Goal: Answer question/provide support: Share knowledge or assist other users

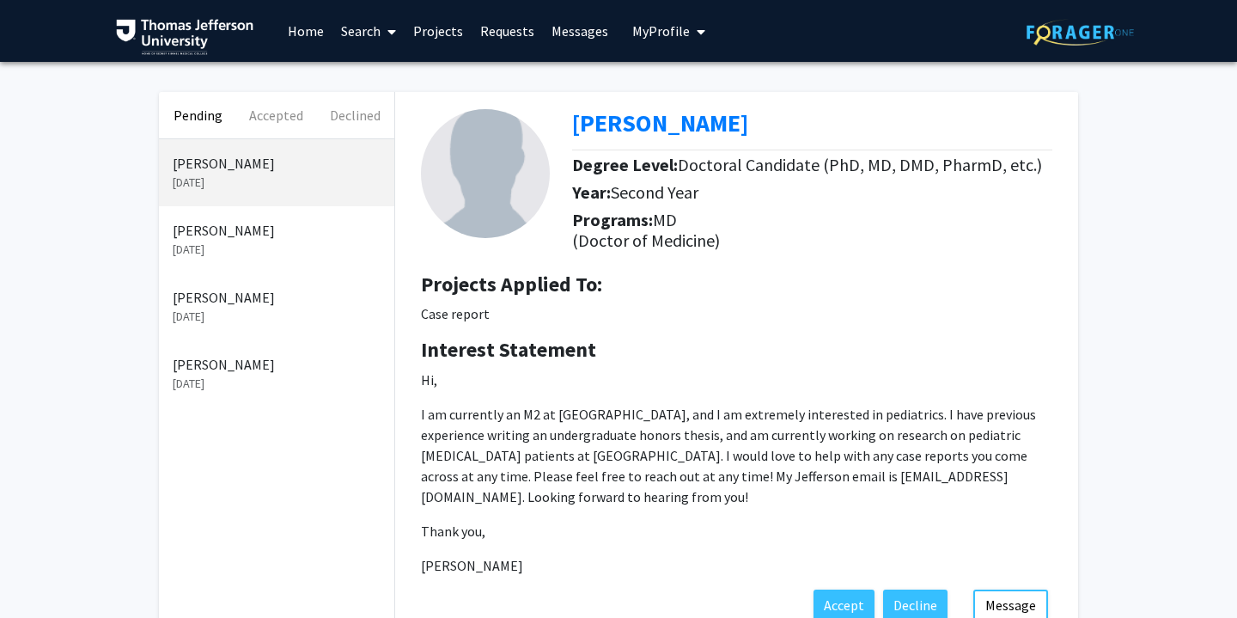
click at [255, 223] on p "[PERSON_NAME]" at bounding box center [277, 230] width 208 height 21
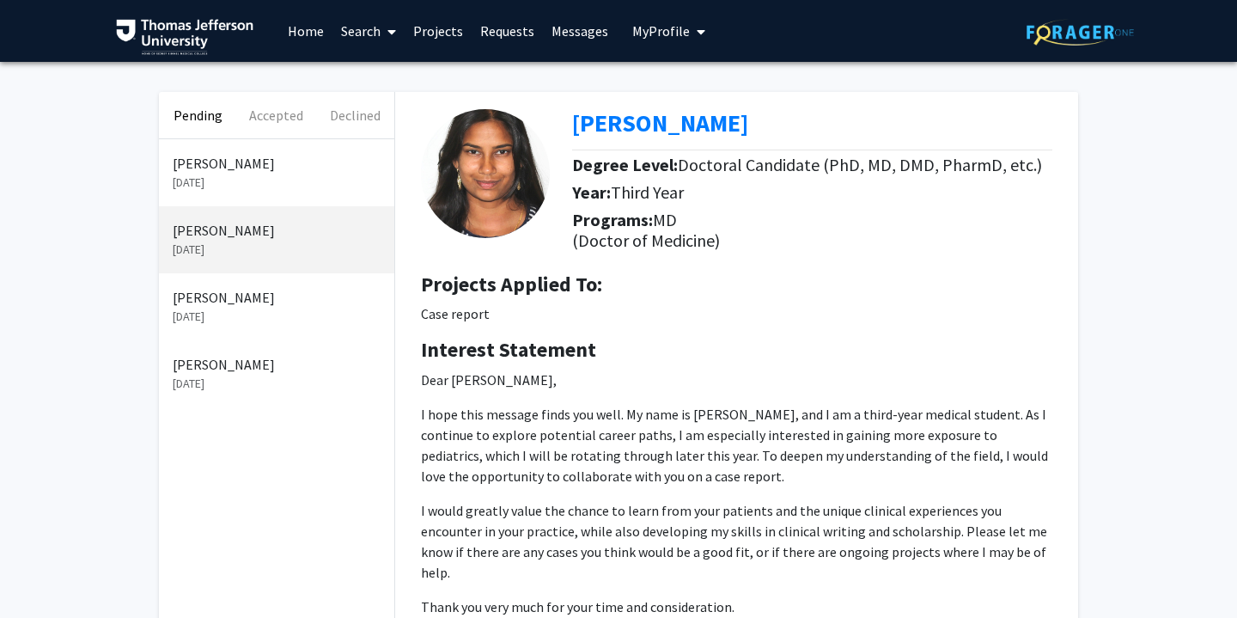
click at [229, 305] on p "[PERSON_NAME]" at bounding box center [277, 297] width 208 height 21
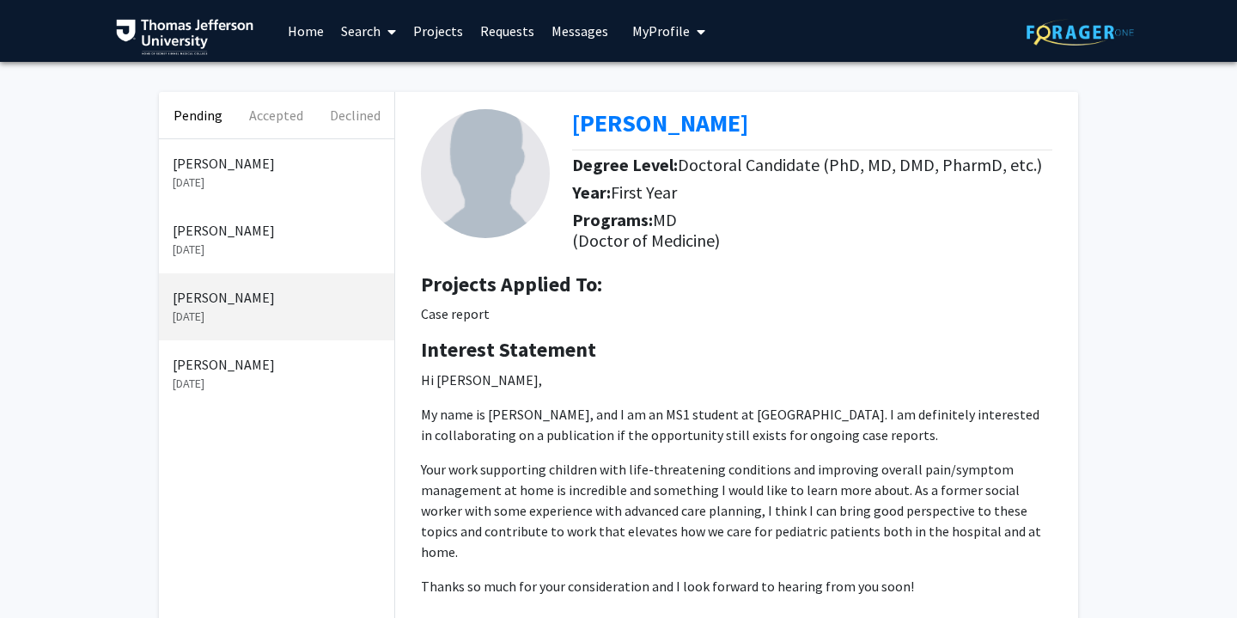
click at [583, 28] on link "Messages" at bounding box center [580, 31] width 74 height 60
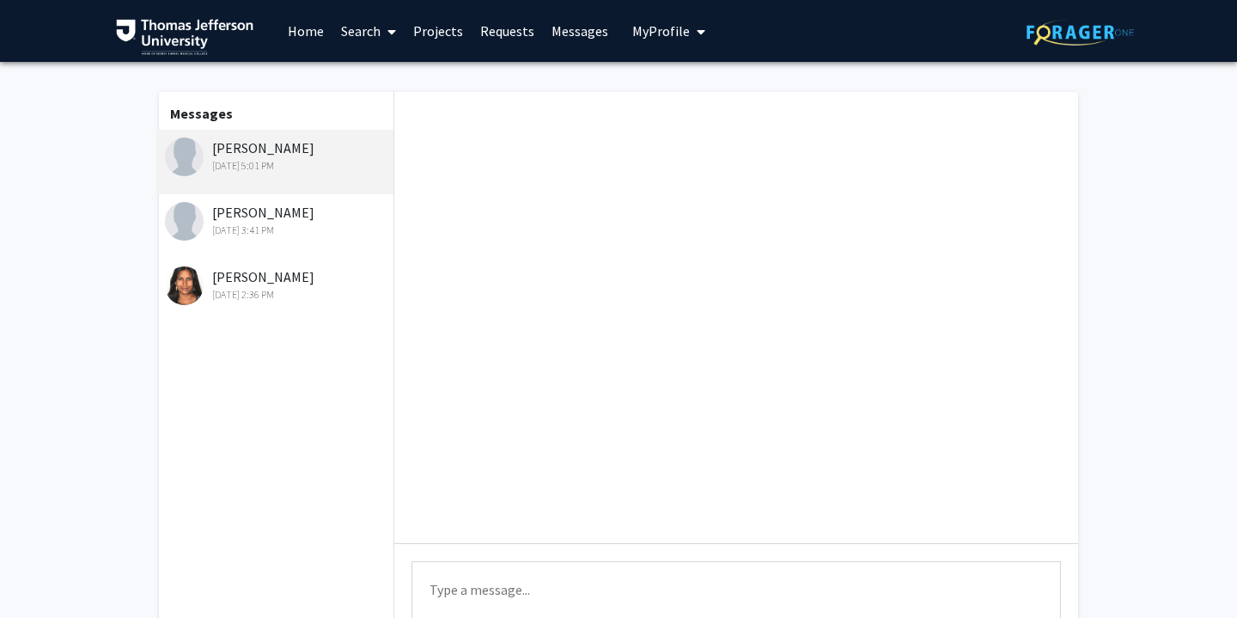
scroll to position [264, 0]
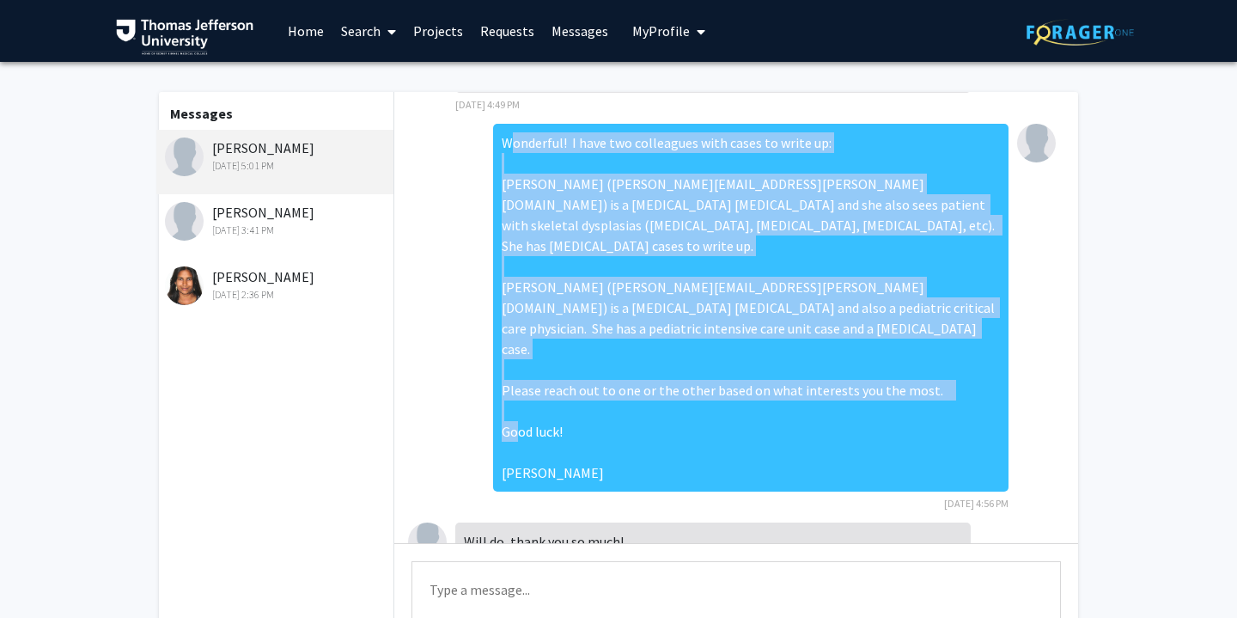
drag, startPoint x: 574, startPoint y: 408, endPoint x: 504, endPoint y: 124, distance: 292.8
click at [504, 124] on div "Wonderful! I have two colleagues with cases to write up: [PERSON_NAME] ([PERSON…" at bounding box center [751, 308] width 516 height 368
copy div "Wonderful! I have two colleagues with cases to write up: [PERSON_NAME] ([PERSON…"
click at [569, 29] on link "Messages" at bounding box center [580, 31] width 74 height 60
click at [313, 27] on link "Home" at bounding box center [305, 31] width 53 height 60
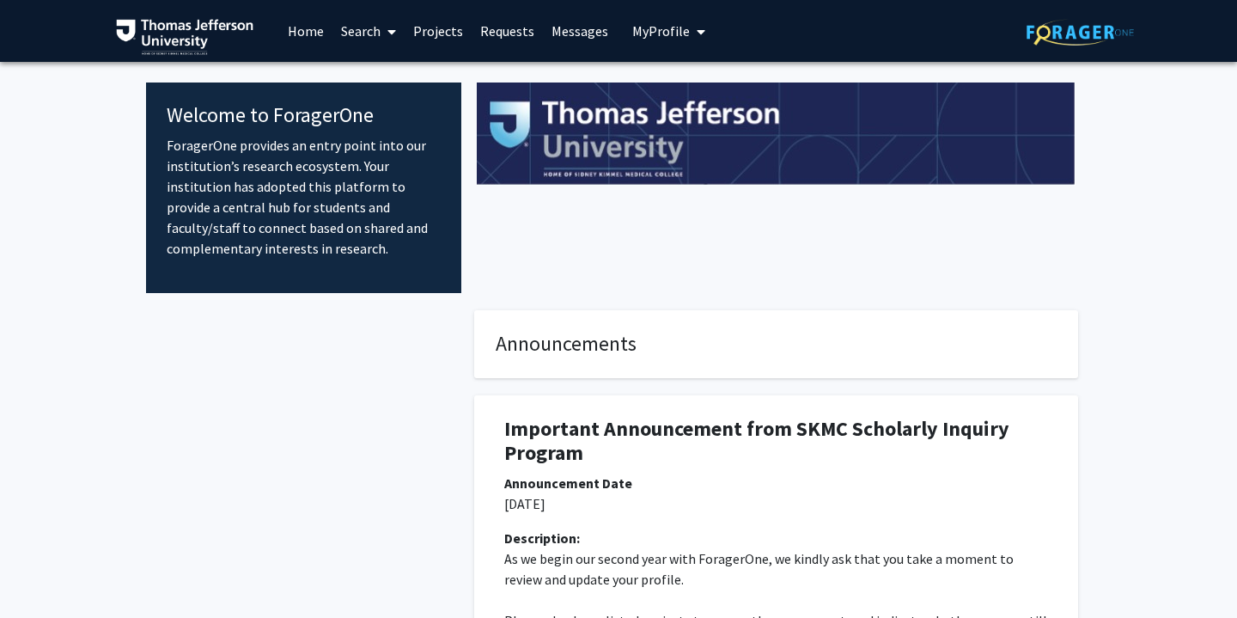
click at [416, 33] on link "Projects" at bounding box center [438, 31] width 67 height 60
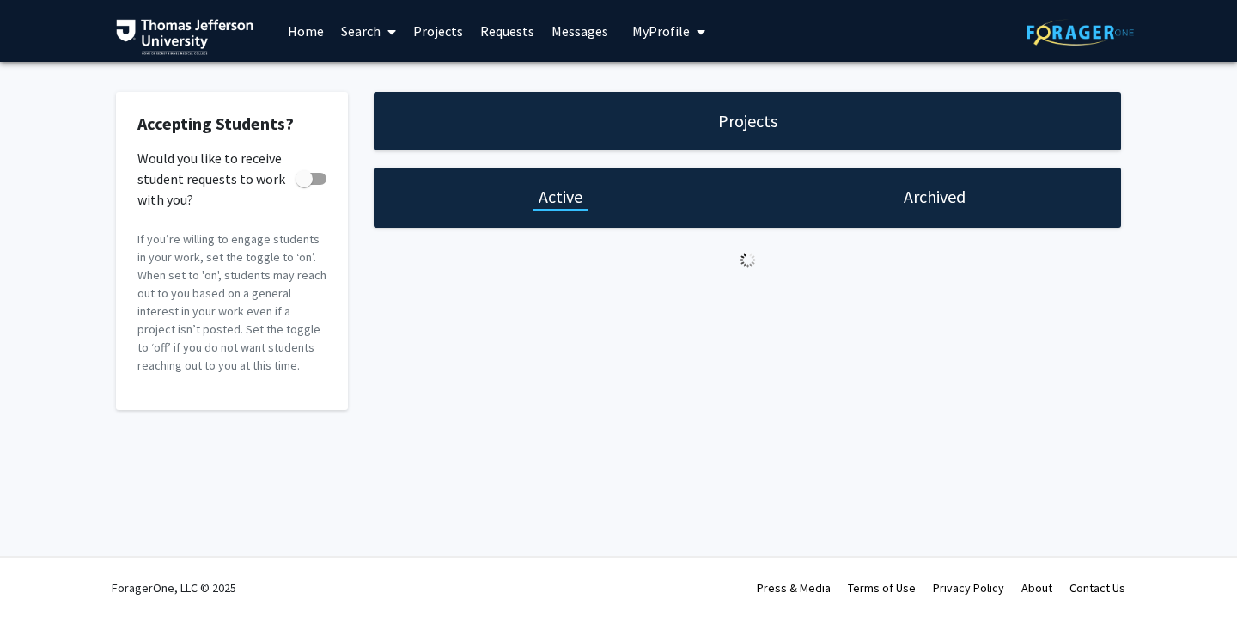
checkbox input "true"
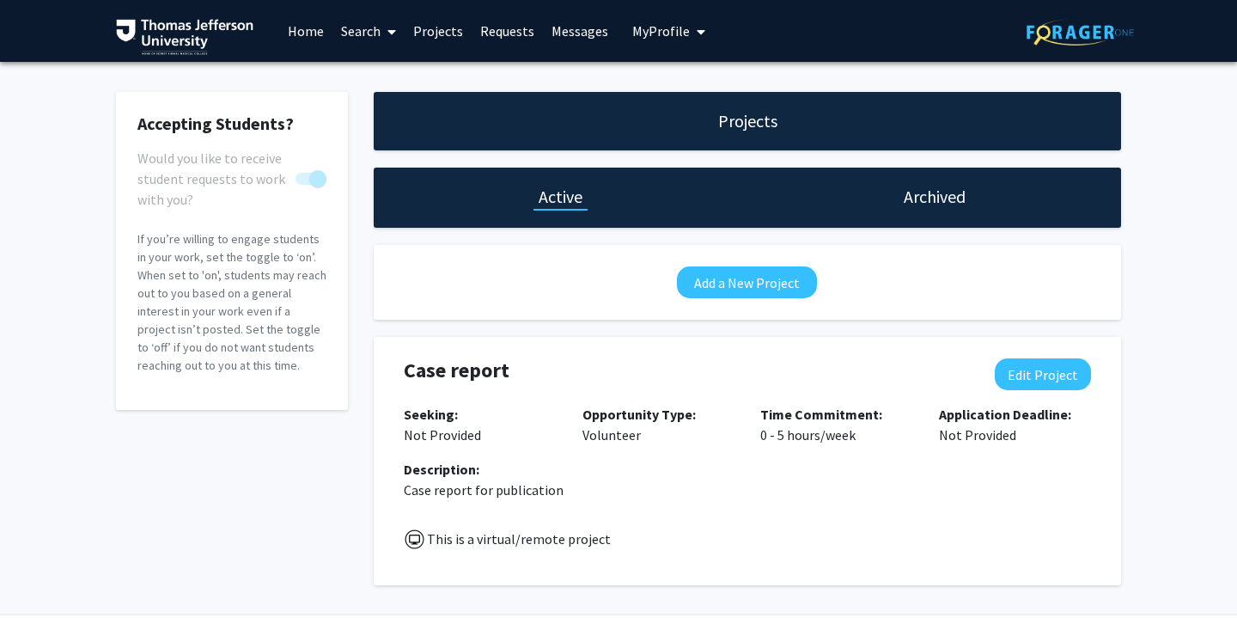
click at [519, 42] on link "Requests" at bounding box center [507, 31] width 71 height 60
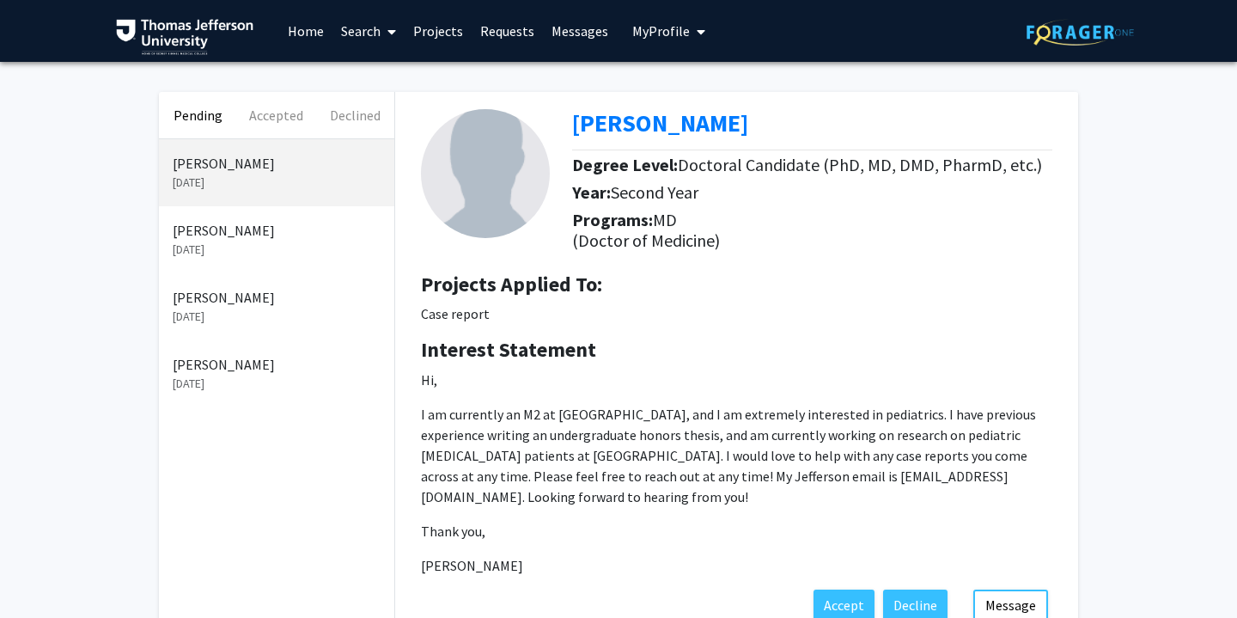
click at [288, 374] on p "[PERSON_NAME]" at bounding box center [277, 364] width 208 height 21
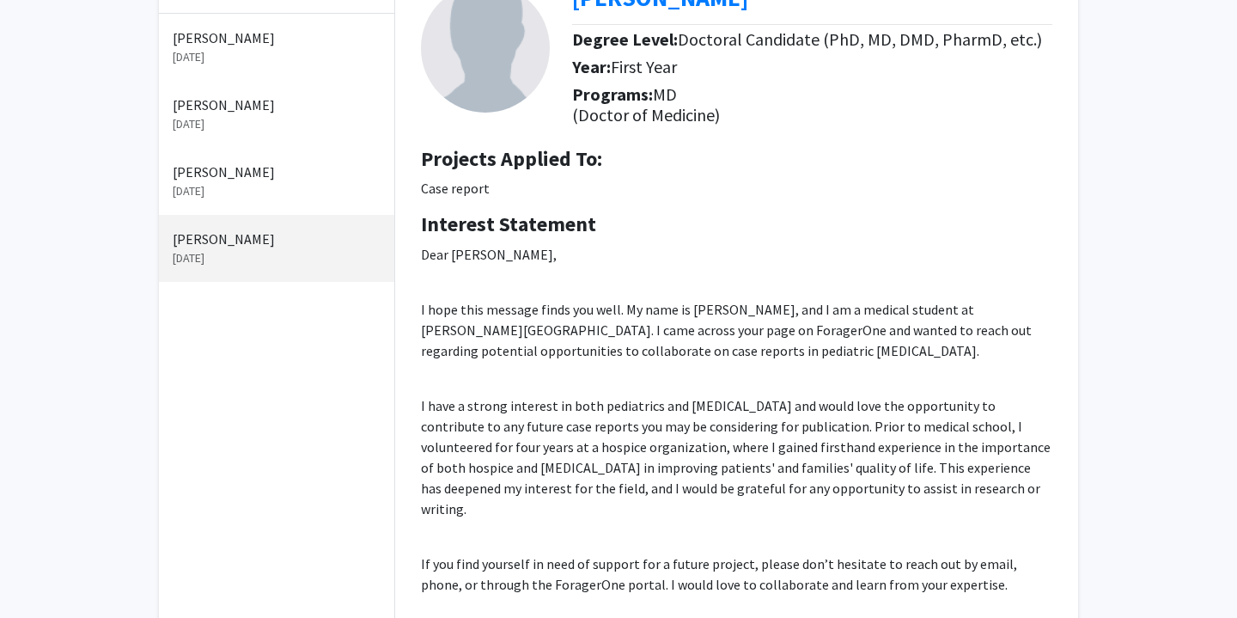
scroll to position [442, 0]
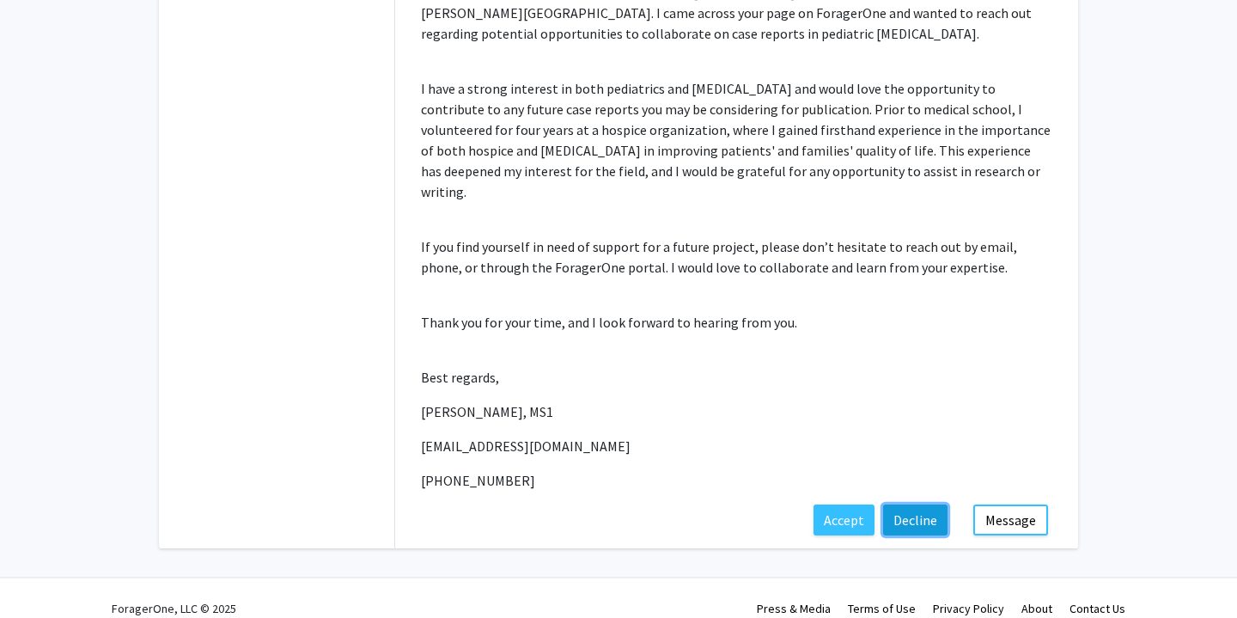
click at [929, 504] on button "Decline" at bounding box center [915, 519] width 64 height 31
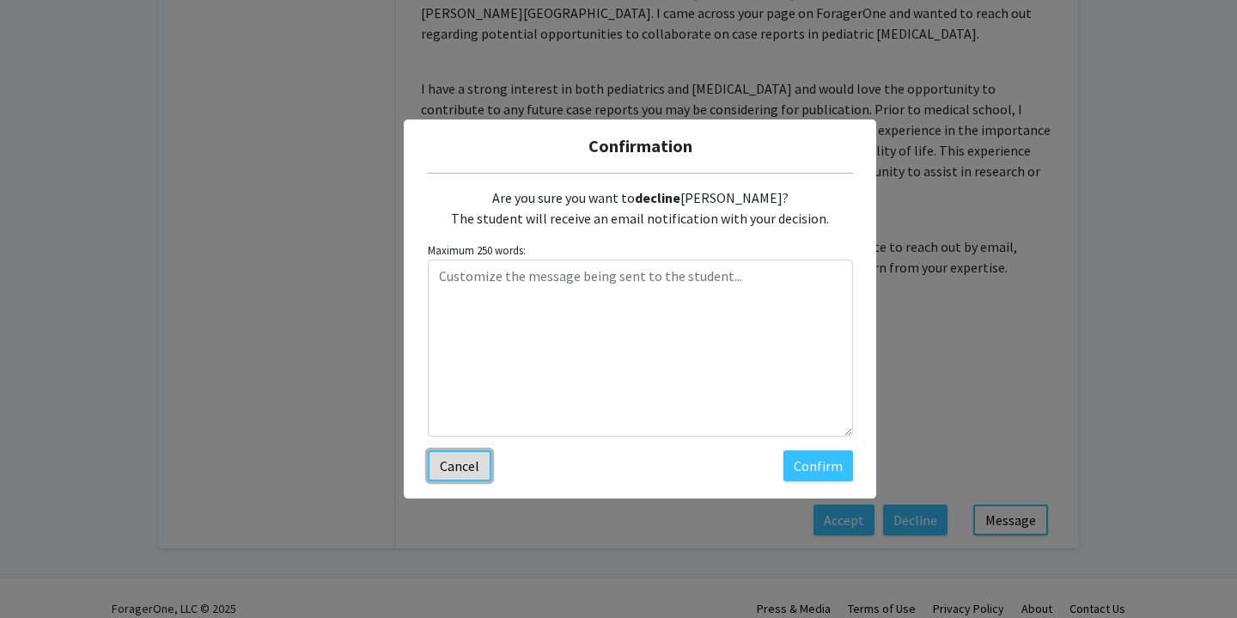
click at [471, 471] on button "Cancel" at bounding box center [460, 465] width 64 height 31
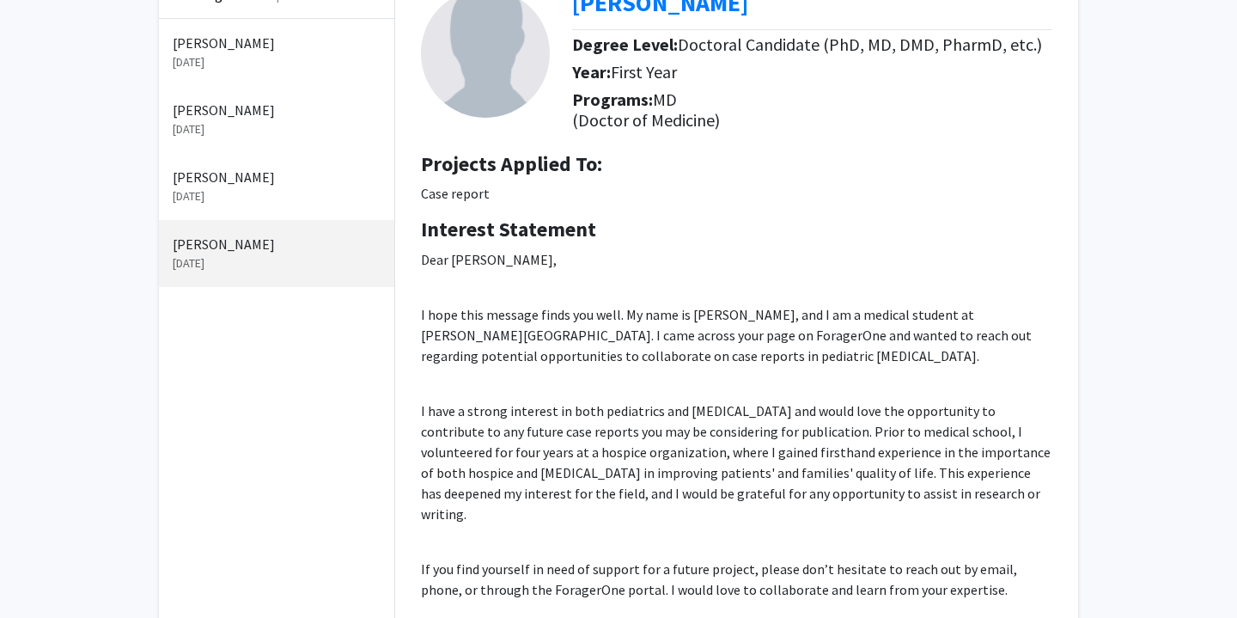
scroll to position [40, 0]
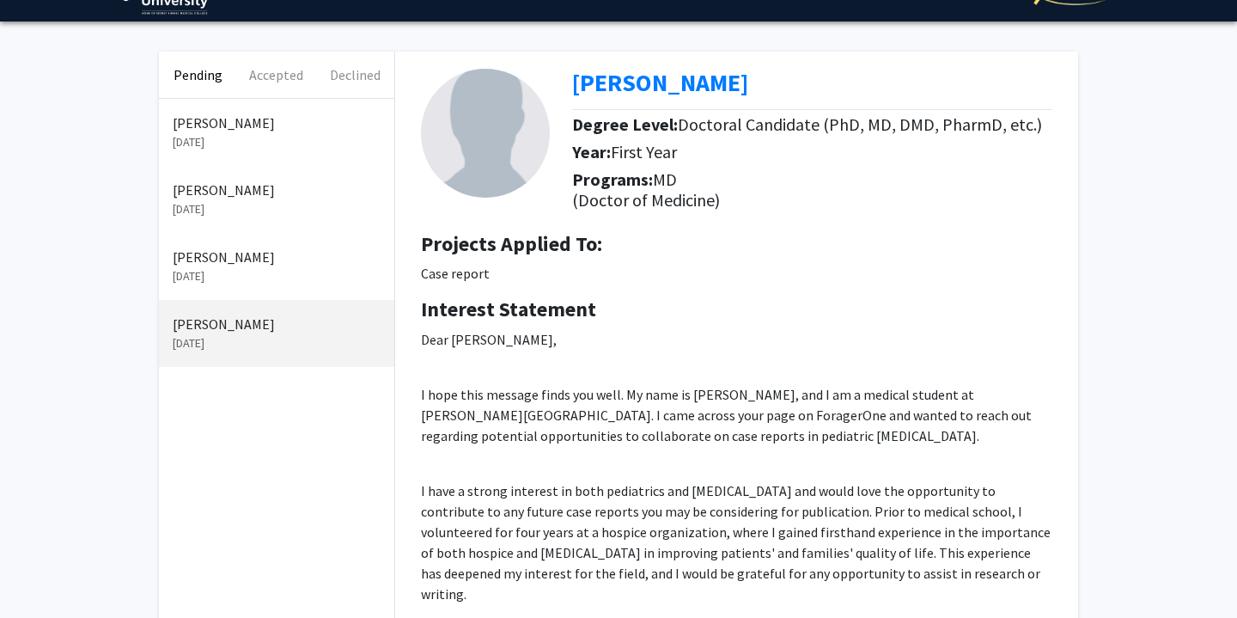
click at [259, 143] on p "[DATE]" at bounding box center [277, 142] width 208 height 18
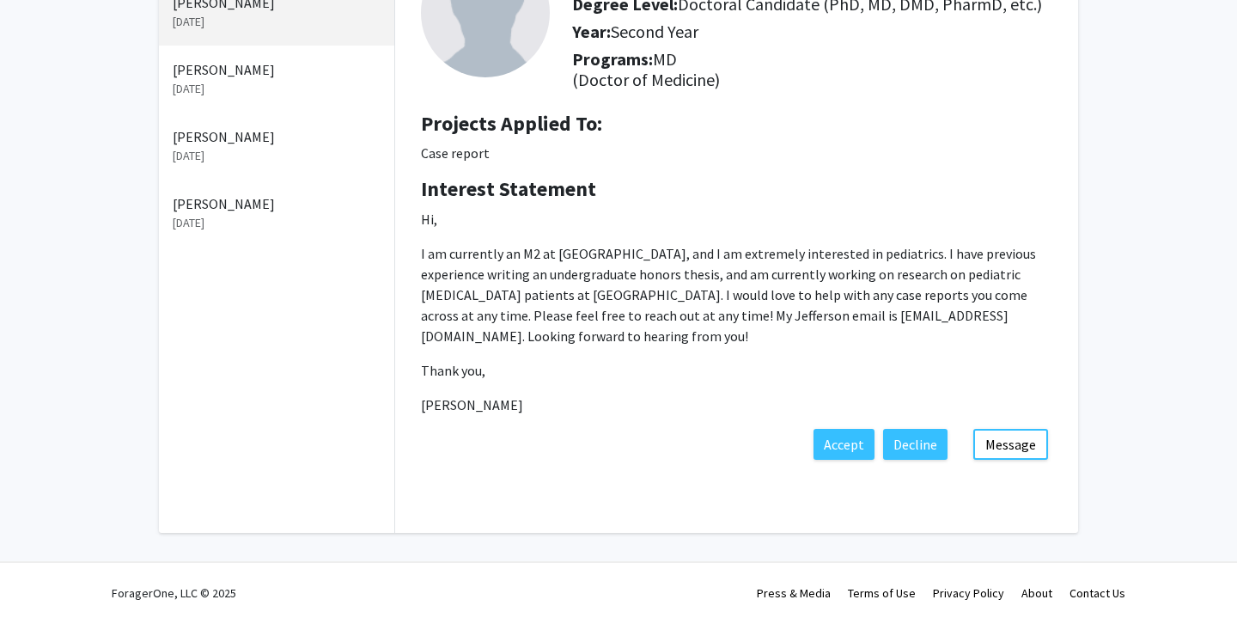
scroll to position [166, 0]
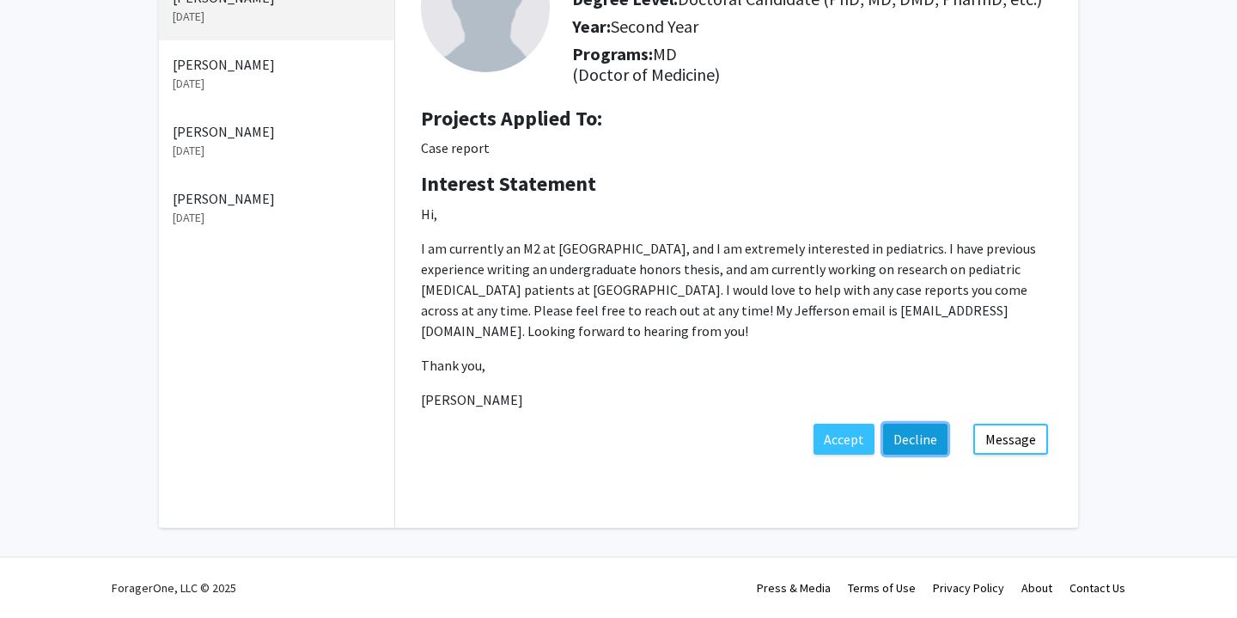
click at [908, 439] on button "Decline" at bounding box center [915, 439] width 64 height 31
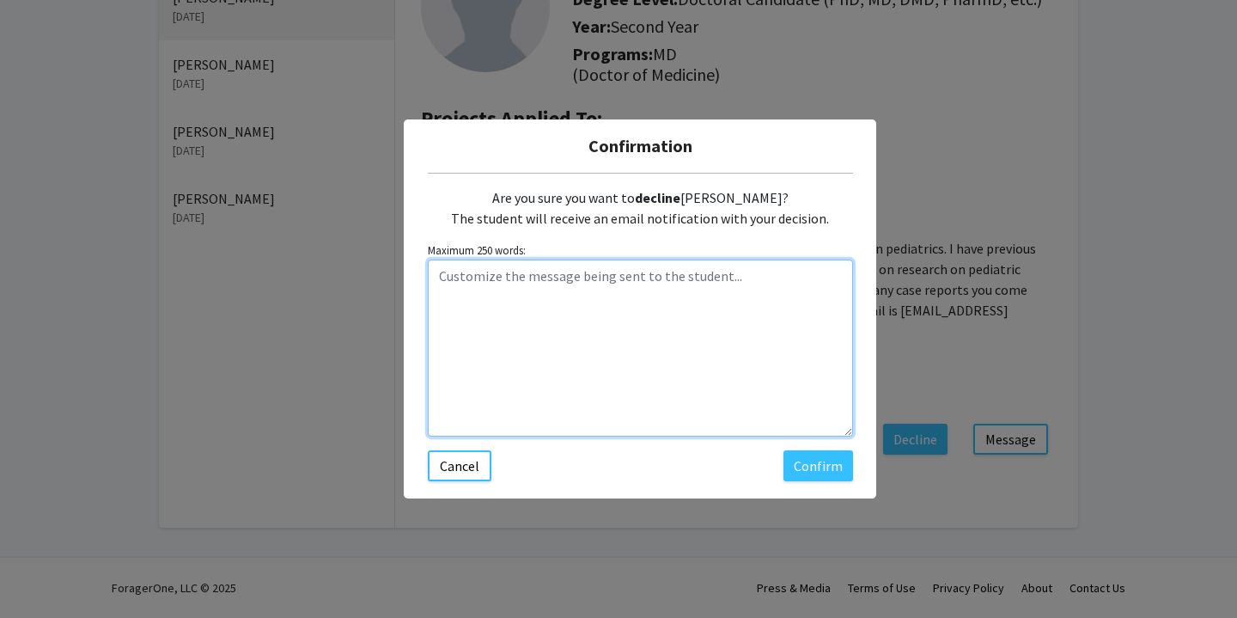
click at [792, 369] on textarea "Customize the message being sent to the student..." at bounding box center [640, 347] width 425 height 177
paste textarea "Wonderful! I have two colleagues with cases to write up: [PERSON_NAME] ([PERSON…"
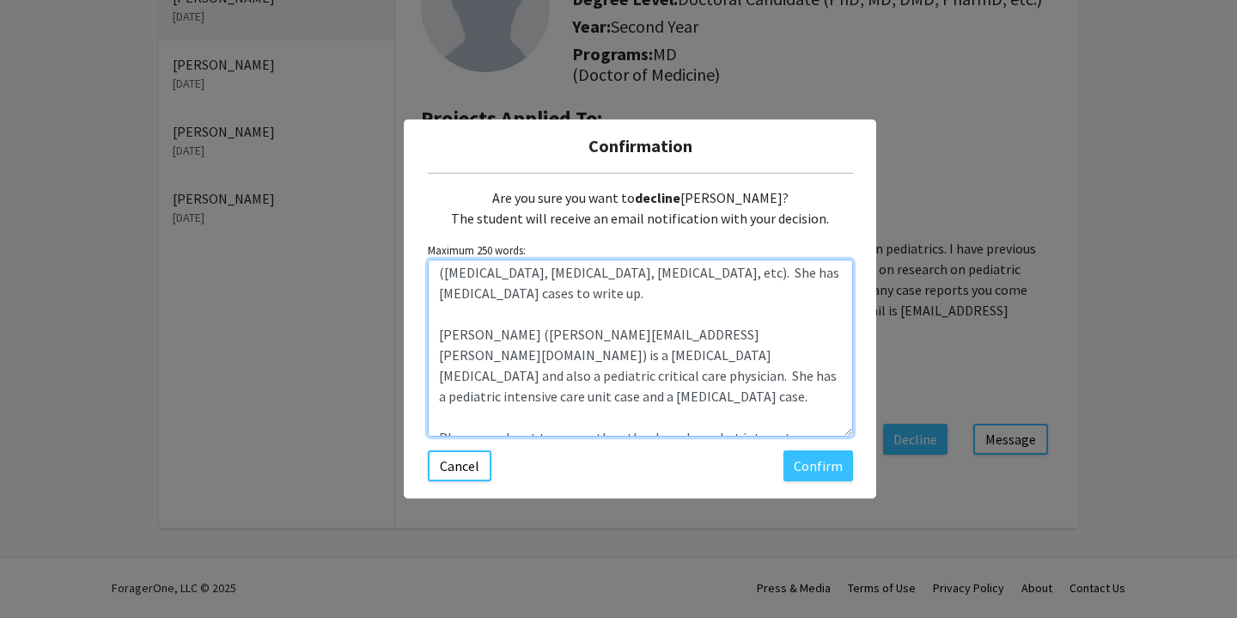
scroll to position [0, 0]
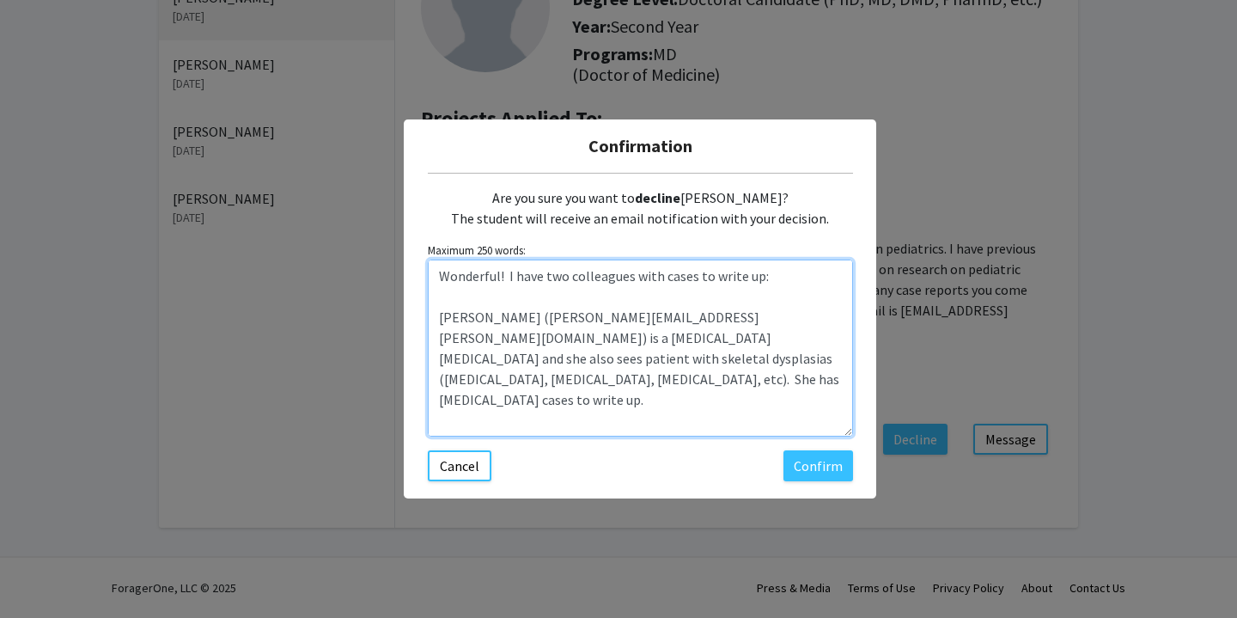
click at [506, 274] on textarea "Wonderful! I have two colleagues with cases to write up: [PERSON_NAME] ([PERSON…" at bounding box center [640, 347] width 425 height 177
type textarea "Wonderful! I have two colleagues with cases to write up: [PERSON_NAME] ([PERSON…"
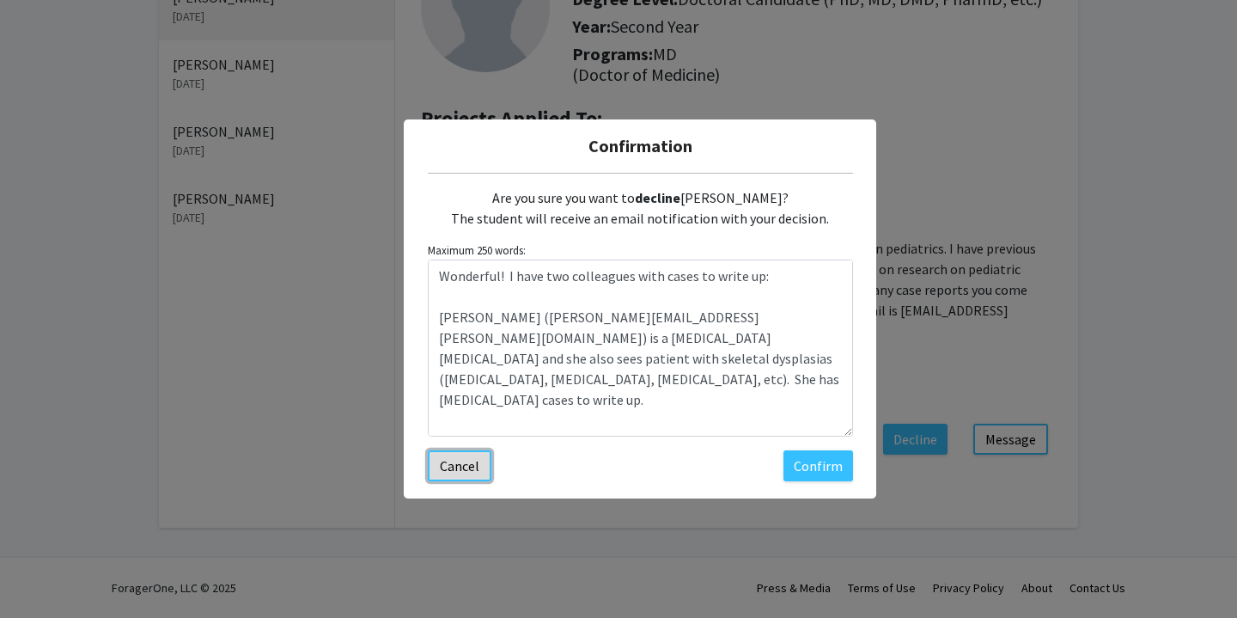
click at [479, 461] on button "Cancel" at bounding box center [460, 465] width 64 height 31
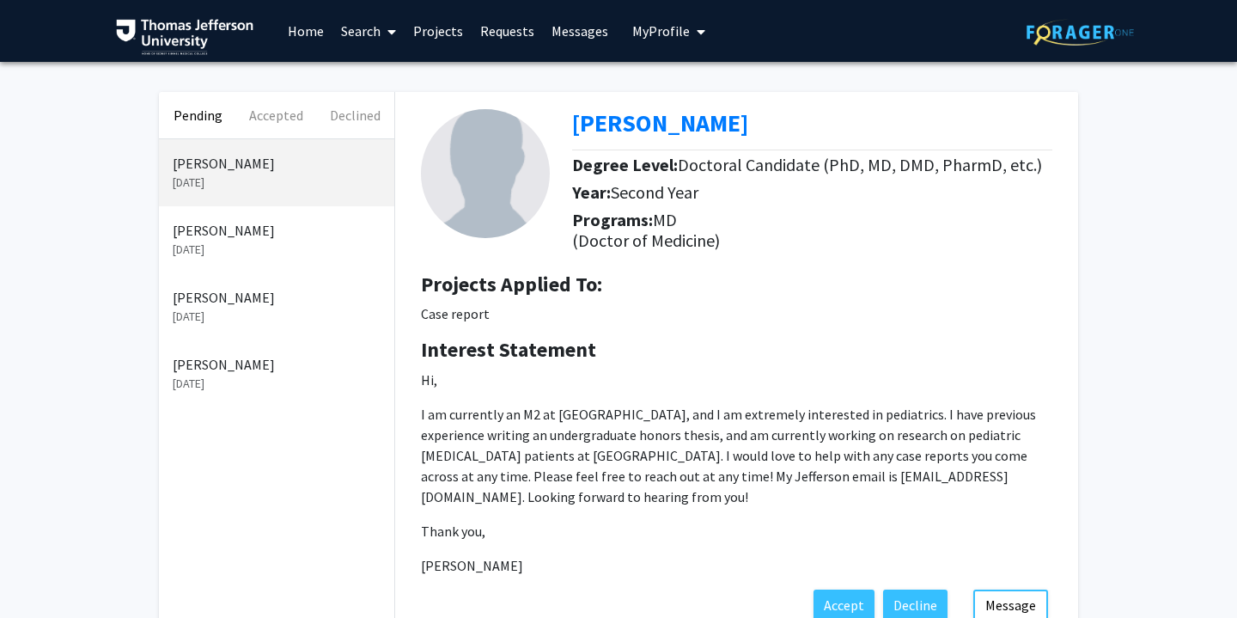
click at [590, 40] on link "Messages" at bounding box center [580, 31] width 74 height 60
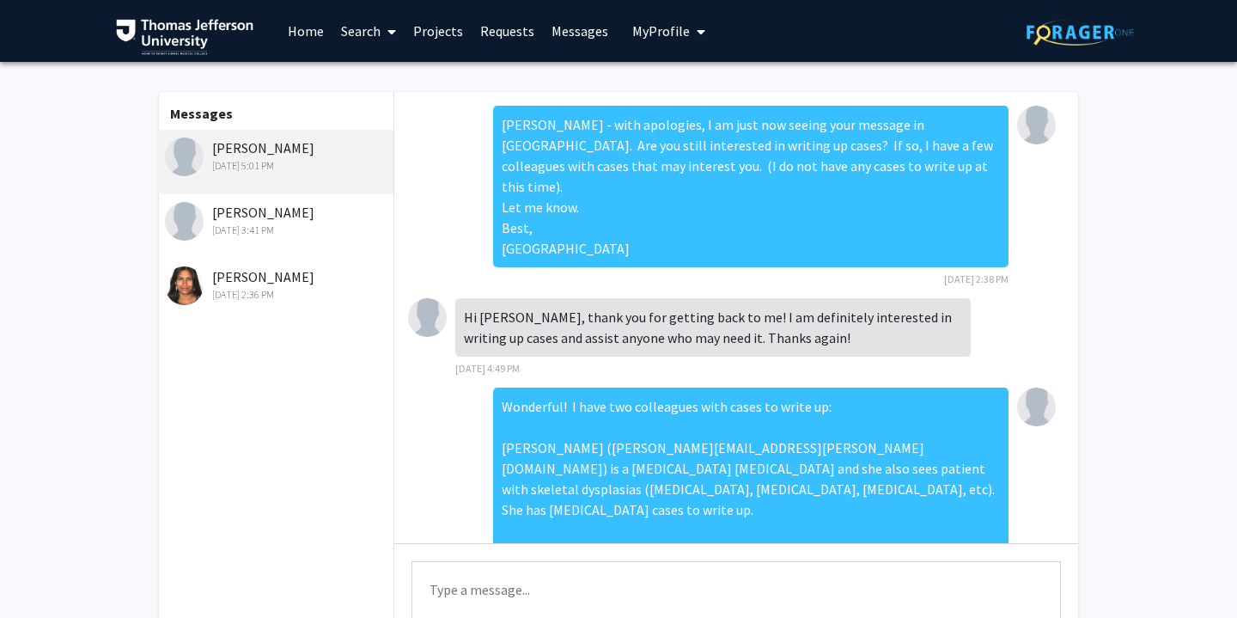
scroll to position [264, 0]
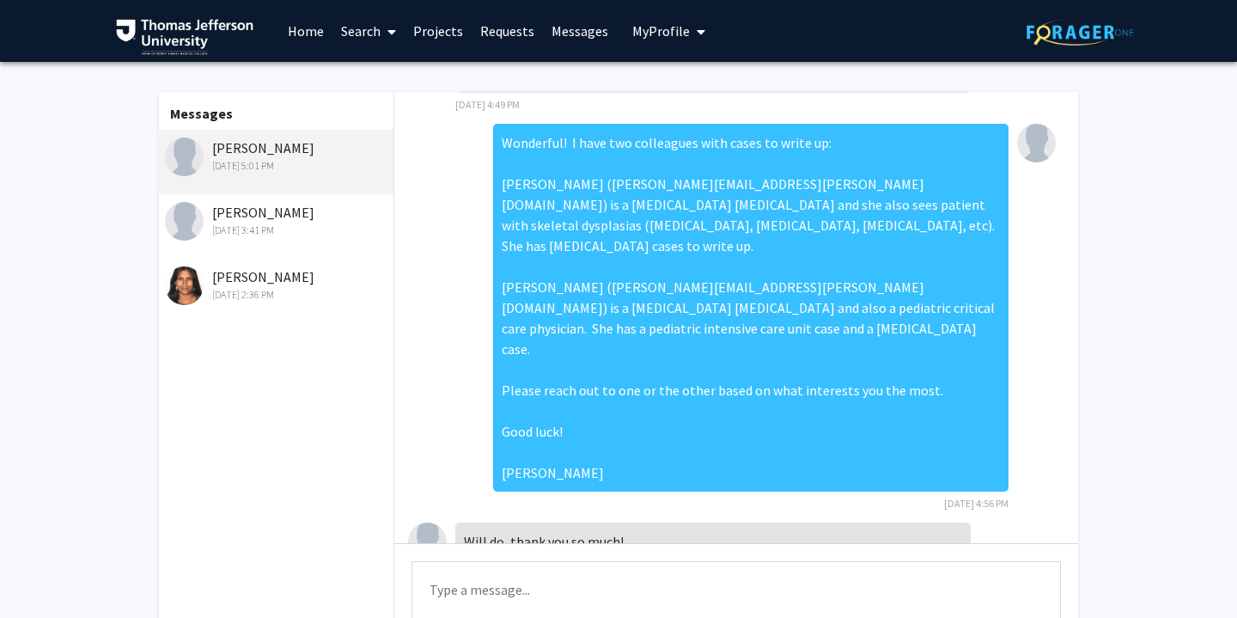
click at [335, 239] on div "[PERSON_NAME] [DATE] 3:41 PM" at bounding box center [274, 226] width 237 height 64
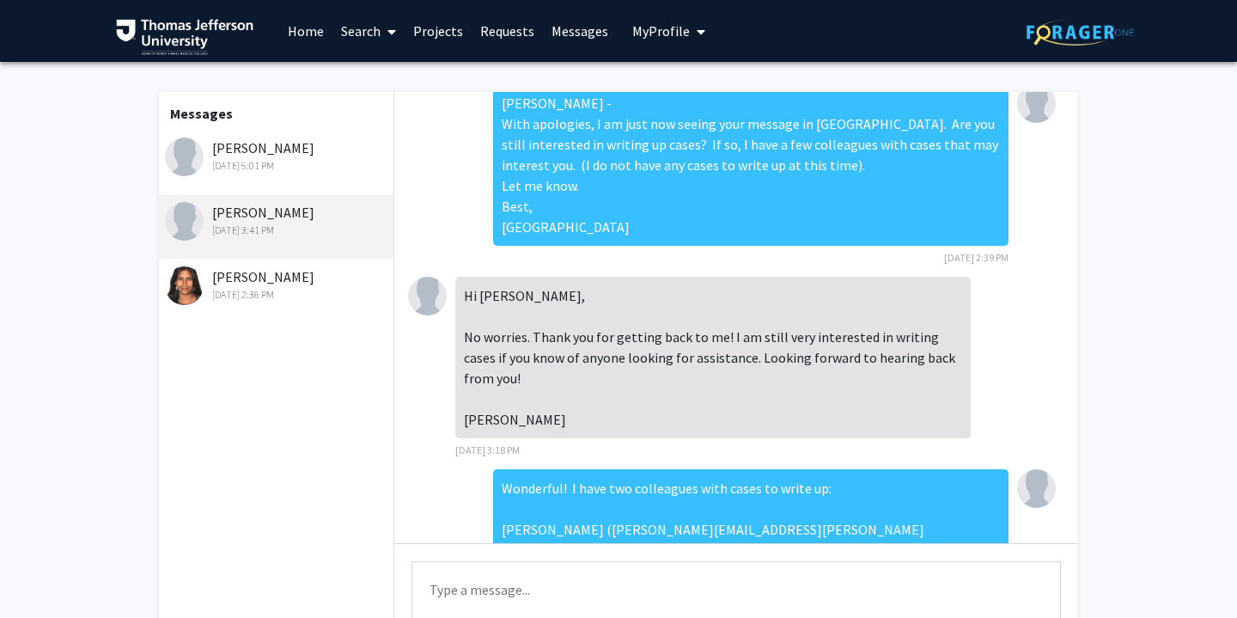
scroll to position [0, 0]
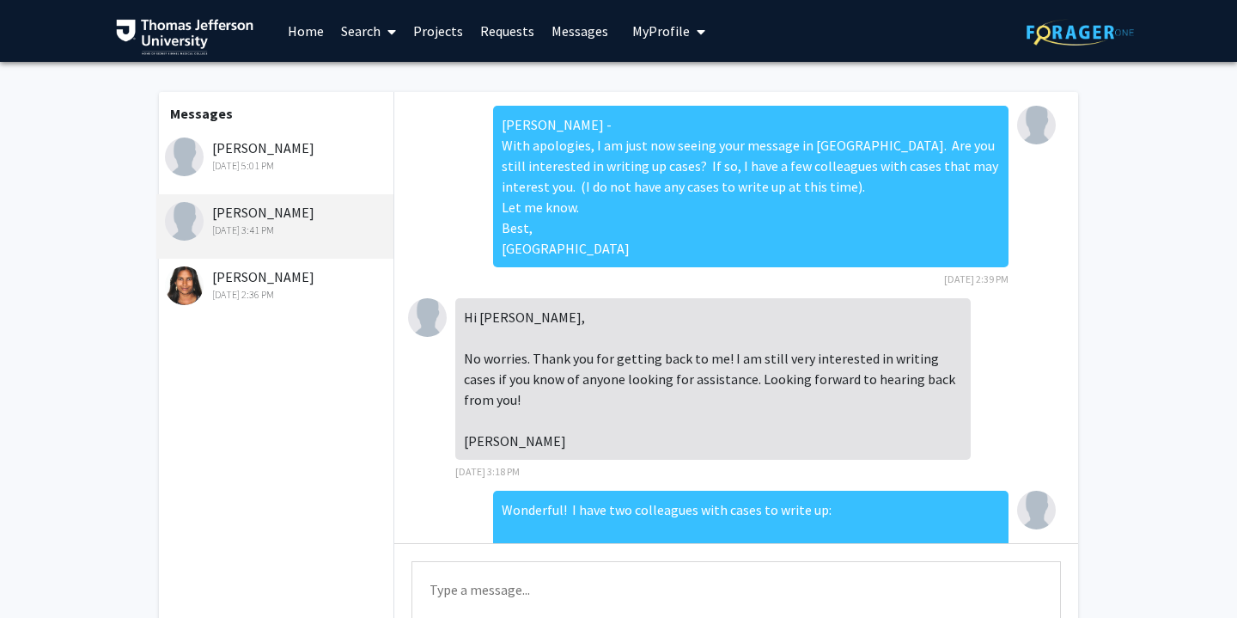
click at [235, 151] on div "[PERSON_NAME] [DATE] 5:01 PM" at bounding box center [277, 155] width 224 height 36
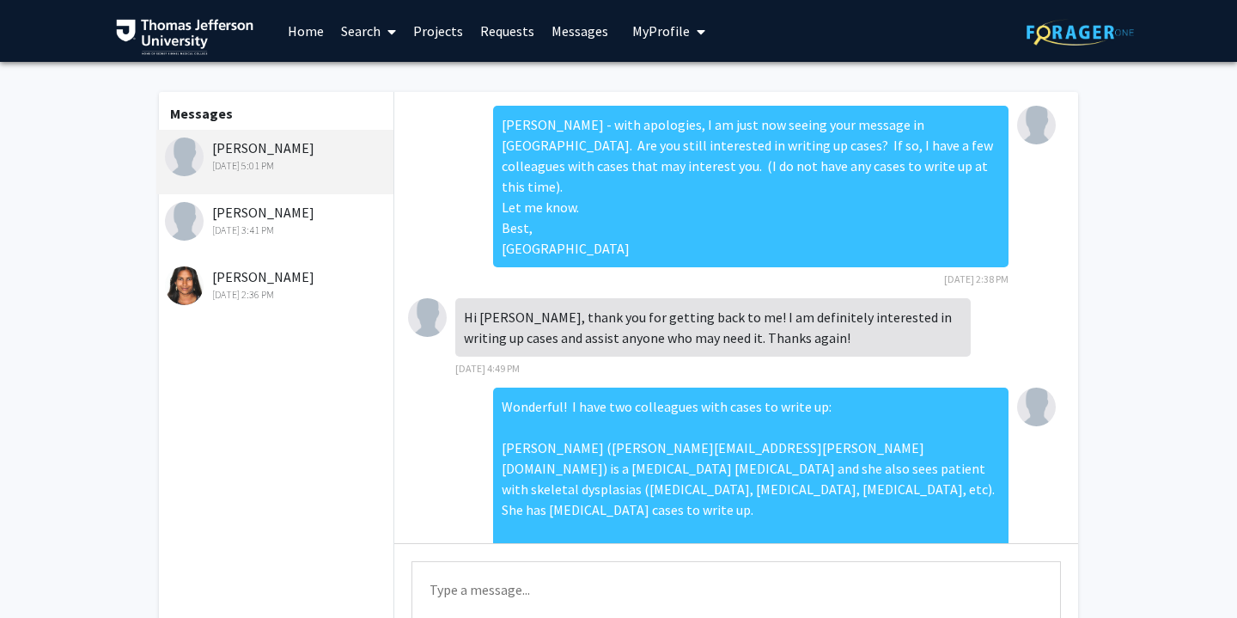
click at [246, 305] on div "[PERSON_NAME] [DATE] 2:36 PM" at bounding box center [274, 291] width 237 height 64
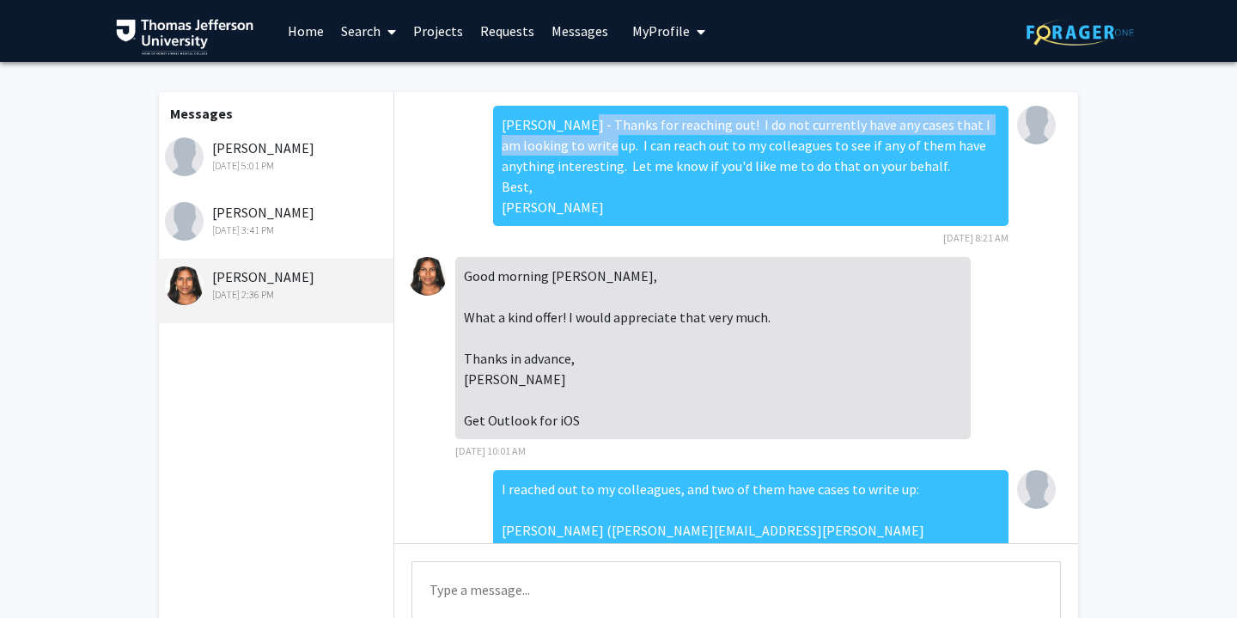
drag, startPoint x: 570, startPoint y: 124, endPoint x: 570, endPoint y: 148, distance: 24.1
click at [570, 148] on div "[PERSON_NAME] - Thanks for reaching out! I do not currently have any cases that…" at bounding box center [751, 166] width 516 height 120
copy div "[PERSON_NAME] for reaching out! I do not currently have any cases that I am loo…"
click at [577, 35] on link "Messages" at bounding box center [580, 31] width 74 height 60
click at [571, 28] on link "Messages" at bounding box center [580, 31] width 74 height 60
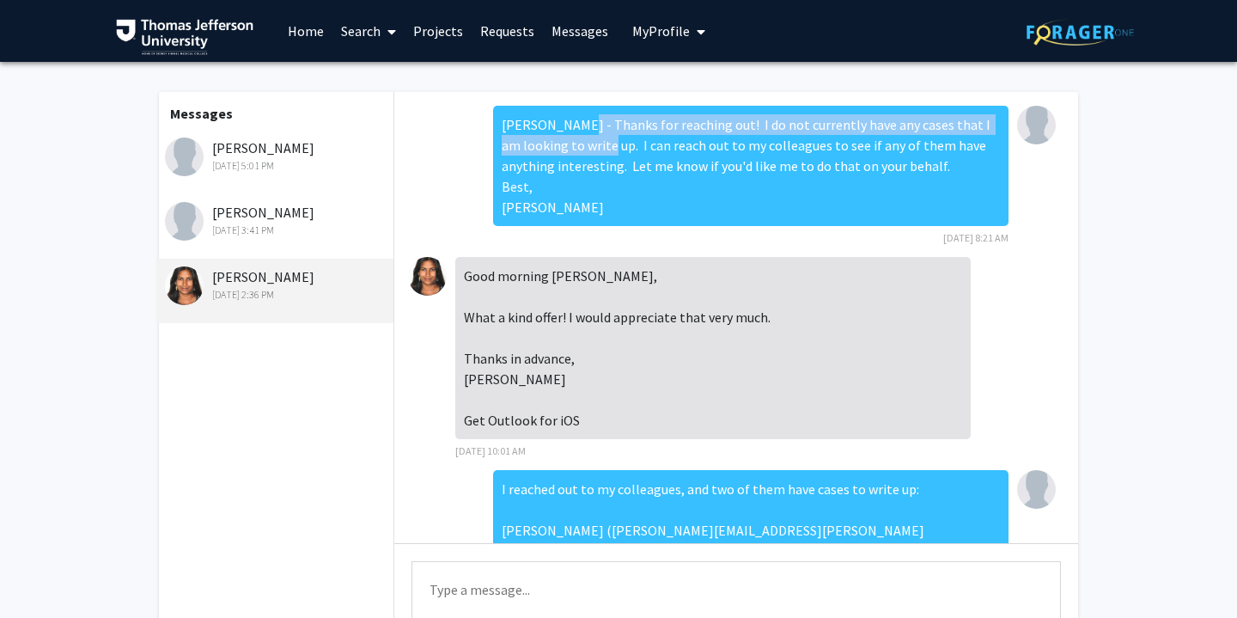
click at [507, 29] on link "Requests" at bounding box center [507, 31] width 71 height 60
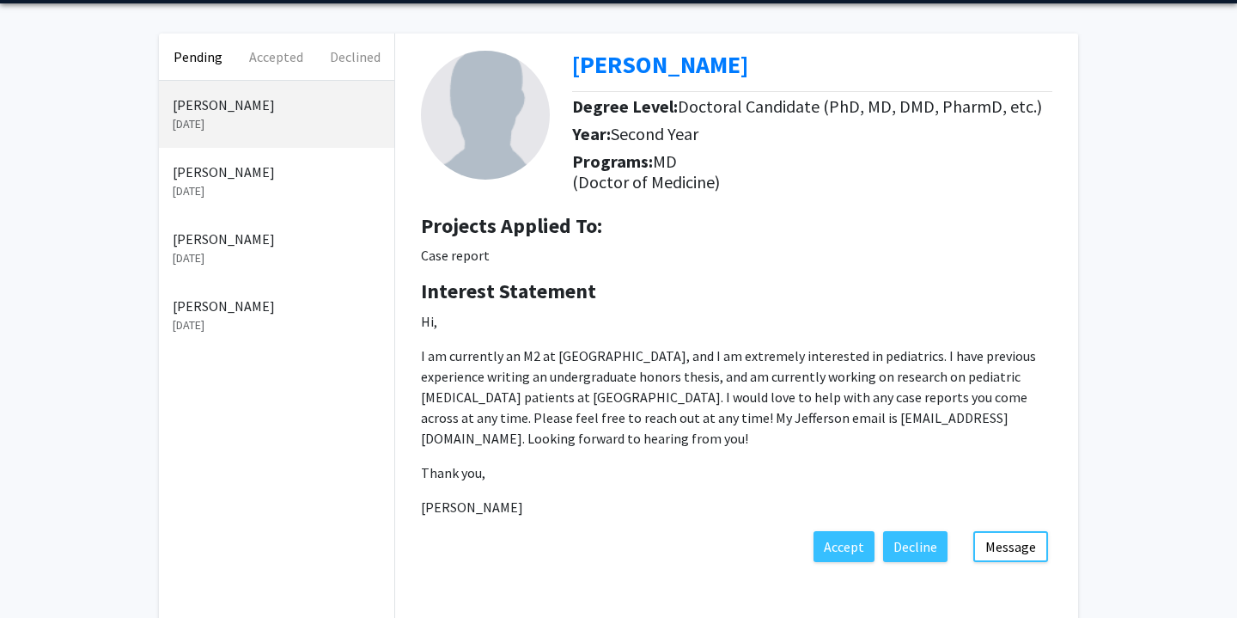
scroll to position [70, 0]
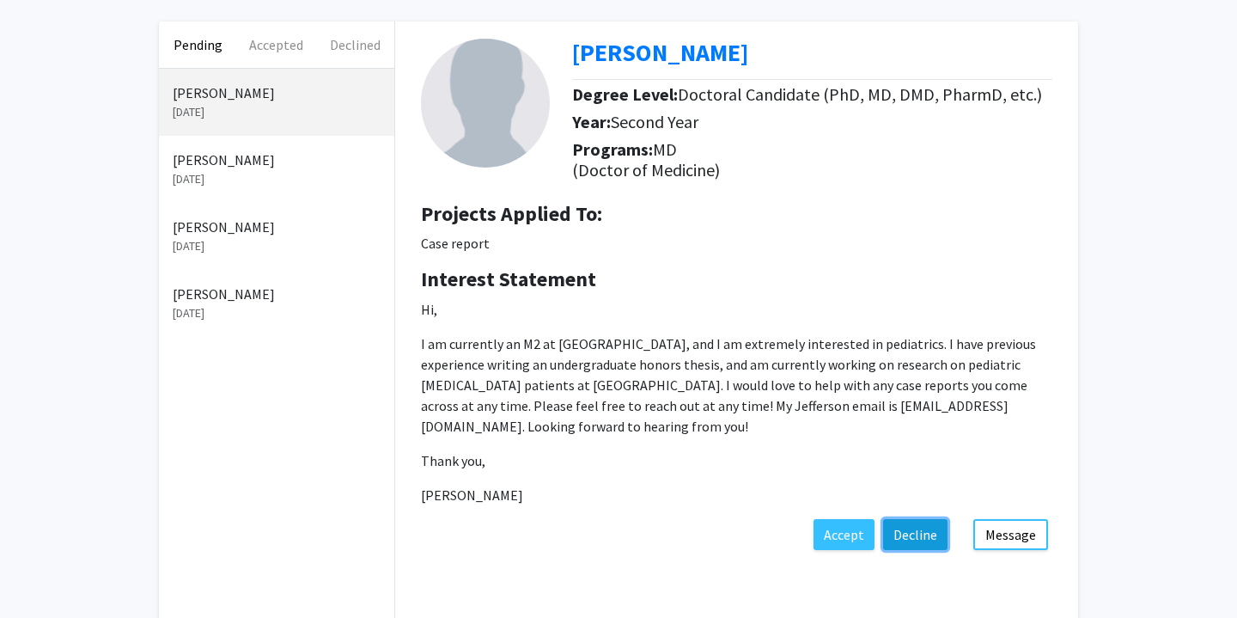
click at [900, 534] on button "Decline" at bounding box center [915, 534] width 64 height 31
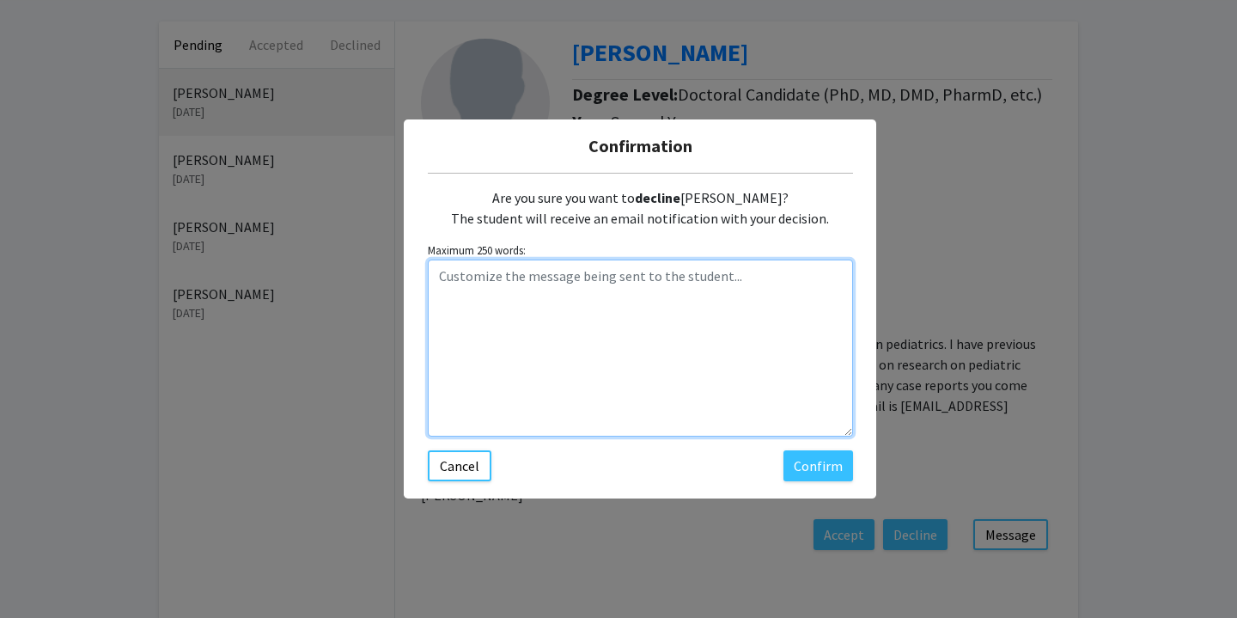
click at [661, 342] on textarea "Customize the message being sent to the student..." at bounding box center [640, 347] width 425 height 177
paste textarea "[PERSON_NAME] for reaching out! I do not currently have any cases that I am loo…"
click at [436, 273] on textarea "[PERSON_NAME] for reaching out! I do not currently have any cases that I am loo…" at bounding box center [640, 347] width 425 height 177
type textarea "Thanks for reaching out! I do not currently have any cases that I am looking to…"
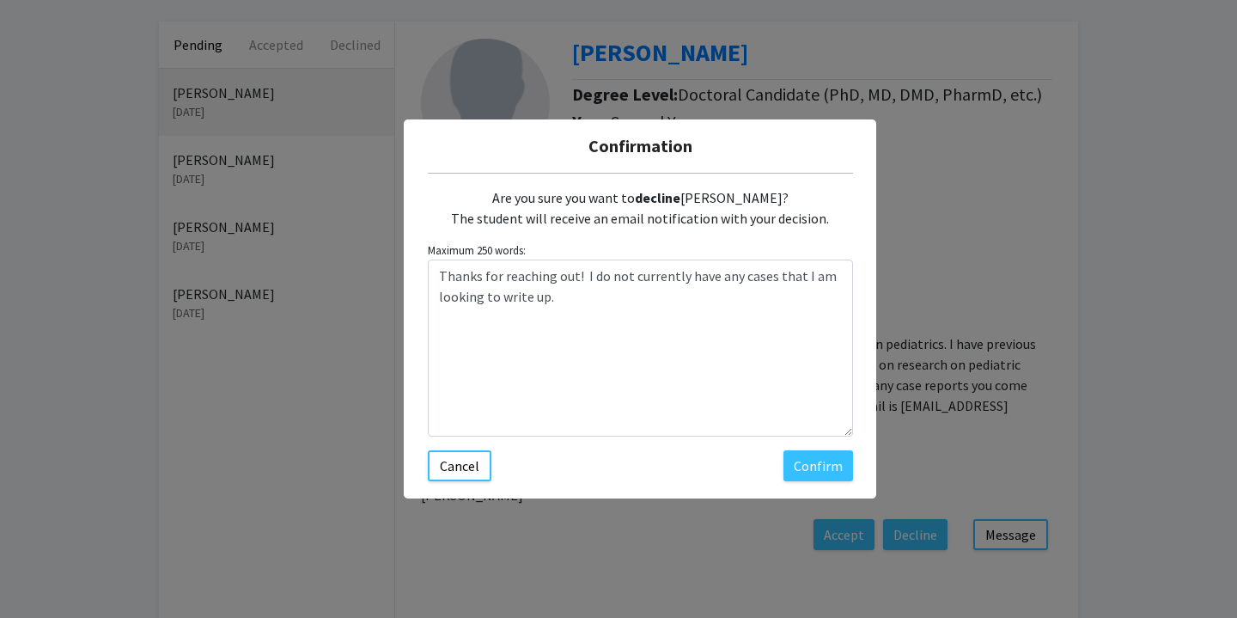
click at [365, 413] on div "Confirmation Are you sure you want to decline [PERSON_NAME]? The student will r…" at bounding box center [618, 309] width 1237 height 618
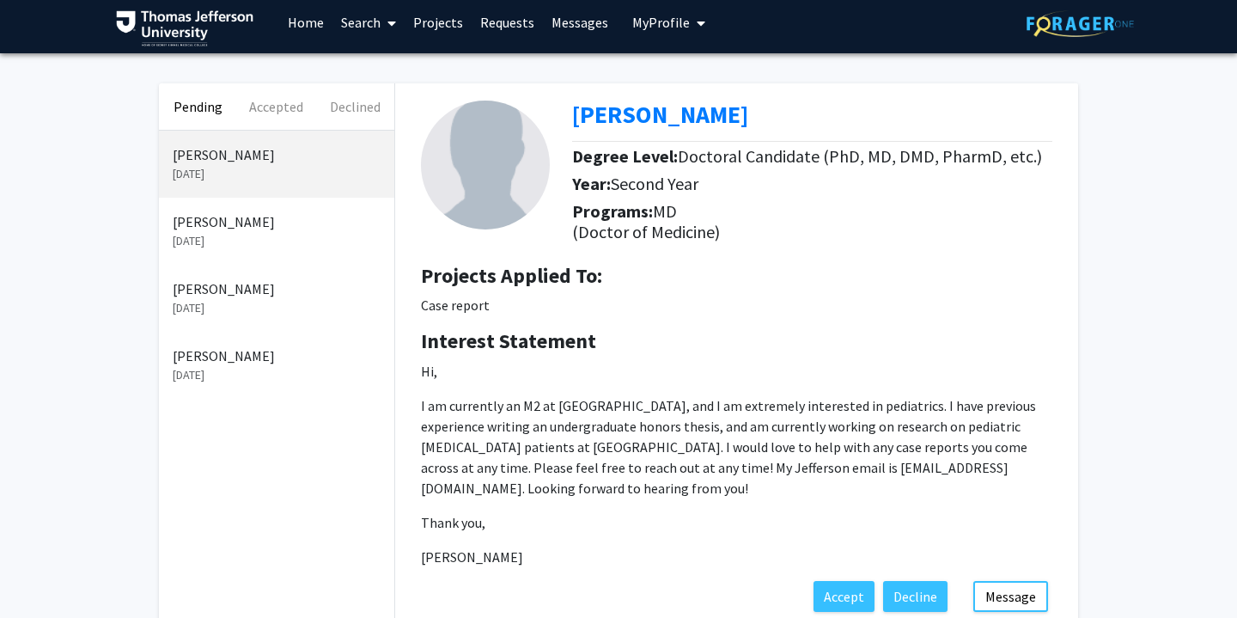
scroll to position [0, 0]
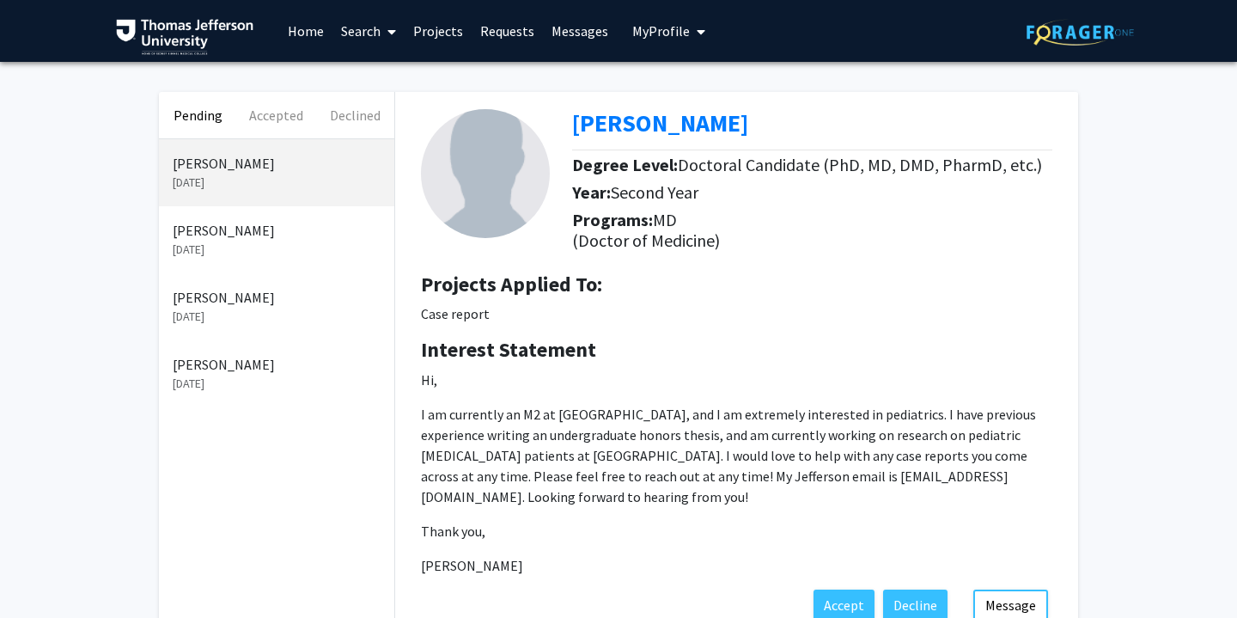
click at [590, 27] on link "Messages" at bounding box center [580, 31] width 74 height 60
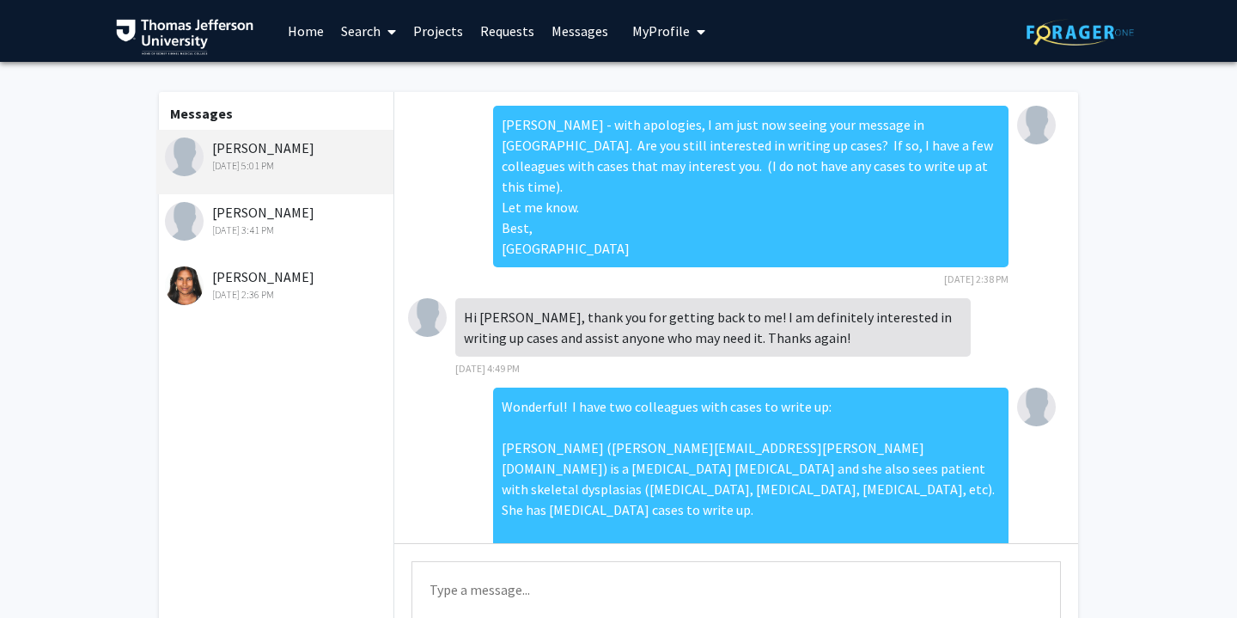
click at [285, 264] on div "[PERSON_NAME] [DATE] 2:36 PM" at bounding box center [274, 291] width 237 height 64
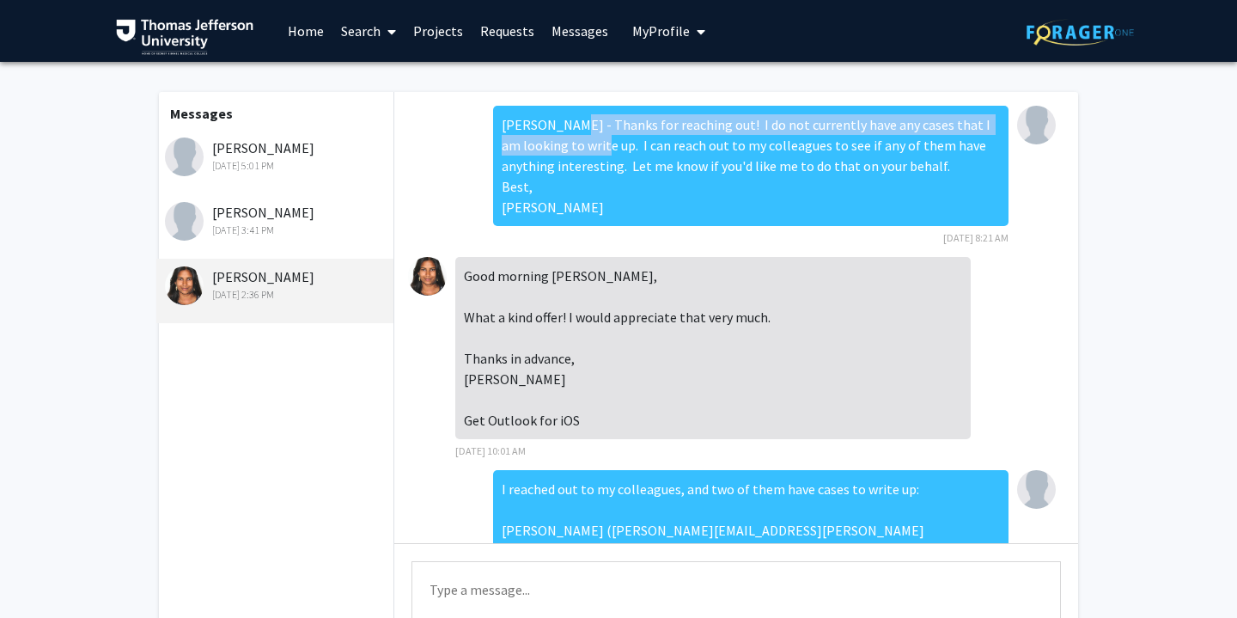
drag, startPoint x: 567, startPoint y: 125, endPoint x: 568, endPoint y: 146, distance: 21.5
click at [568, 146] on div "[PERSON_NAME] - Thanks for reaching out! I do not currently have any cases that…" at bounding box center [751, 166] width 516 height 120
copy div "Thanks for reaching out! I do not currently have any cases that I am looking to…"
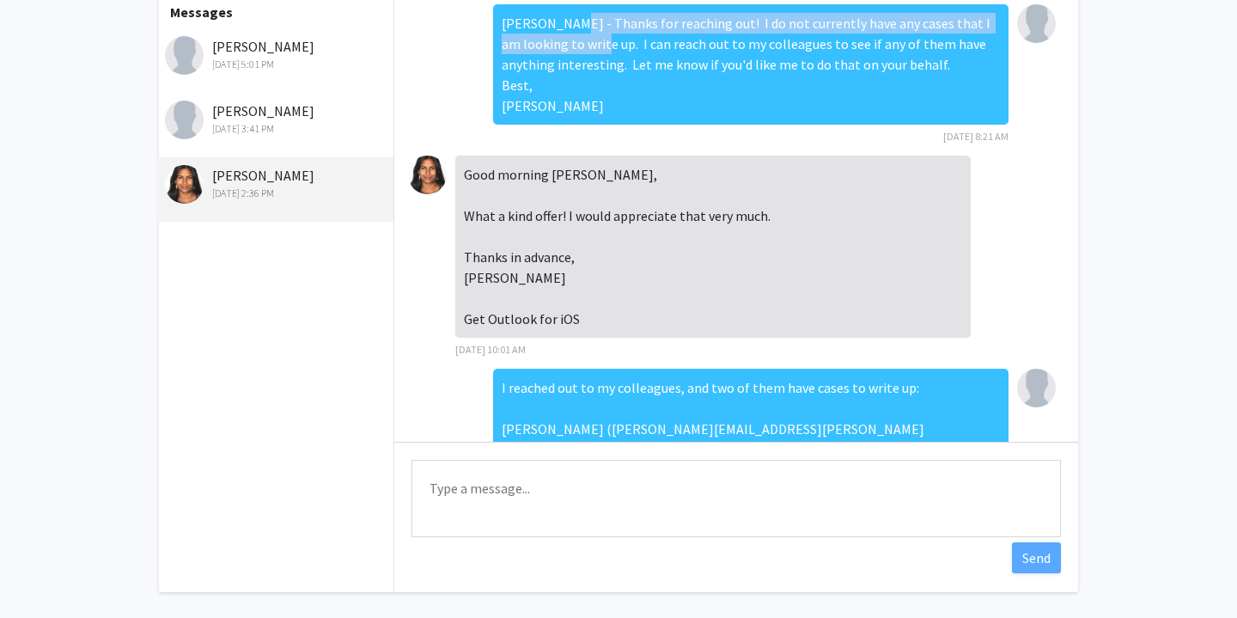
scroll to position [108, 0]
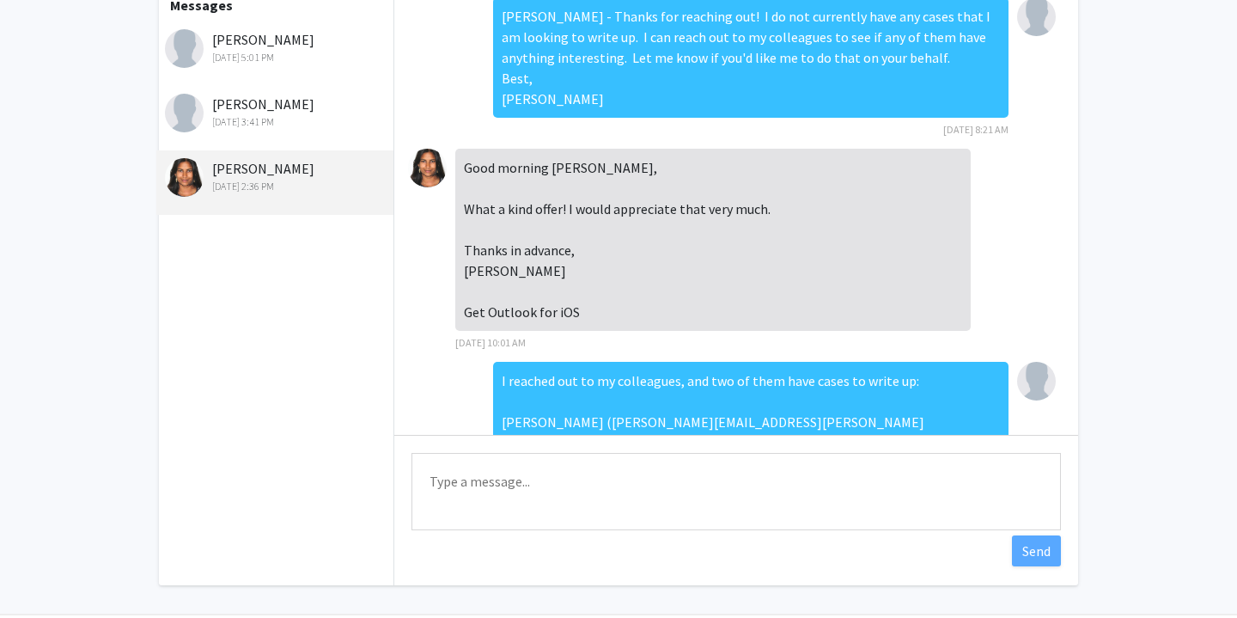
click at [510, 496] on textarea "Type a message" at bounding box center [737, 491] width 650 height 77
paste textarea "Thanks for reaching out! I do not currently have any cases that I am looking to…"
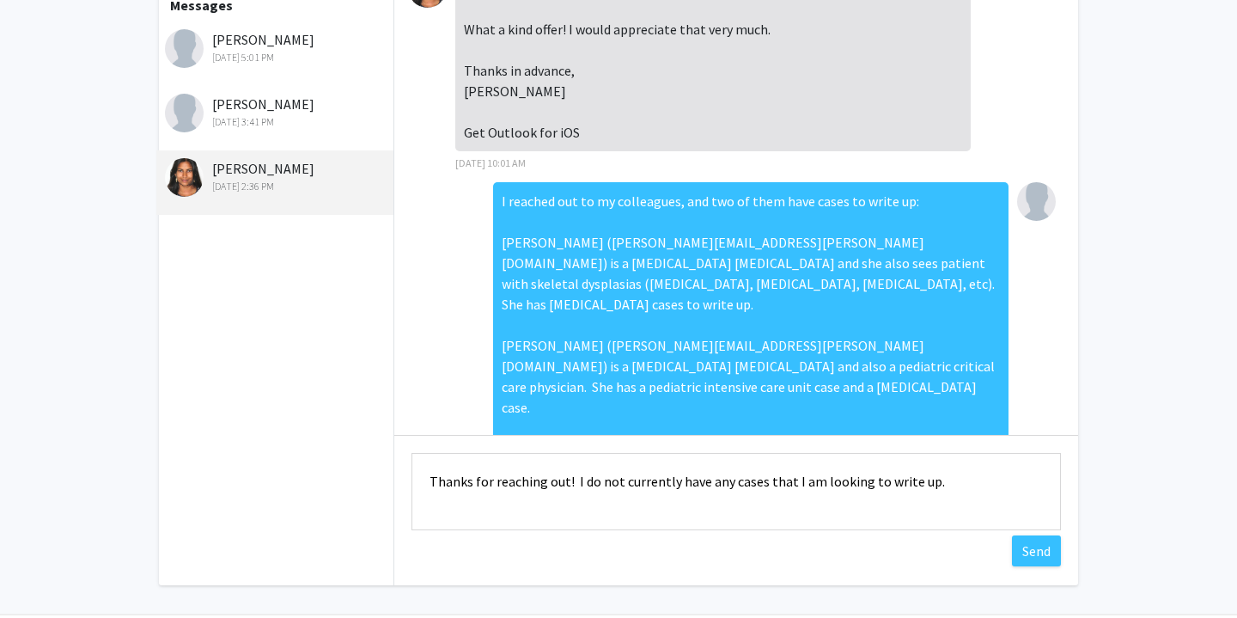
scroll to position [180, 0]
click at [545, 285] on div "I reached out to my colleagues, and two of them have cases to write up: [PERSON…" at bounding box center [751, 365] width 516 height 368
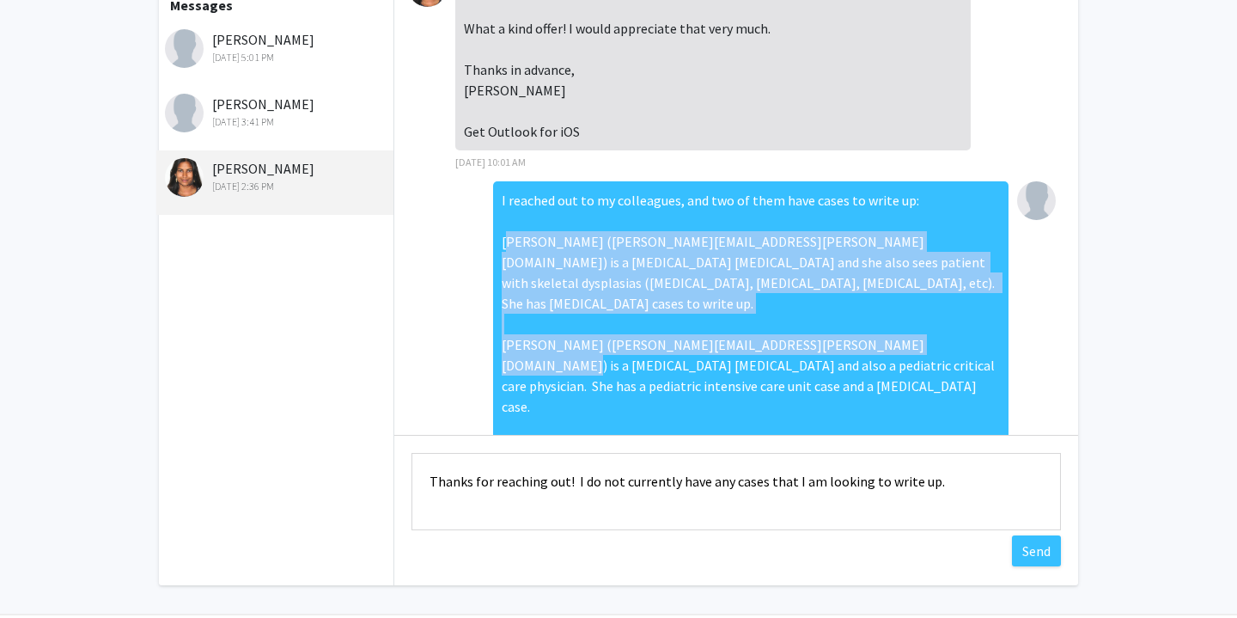
drag, startPoint x: 501, startPoint y: 238, endPoint x: 931, endPoint y: 314, distance: 436.2
click at [931, 314] on div "I reached out to my colleagues, and two of them have cases to write up: [PERSON…" at bounding box center [751, 365] width 516 height 368
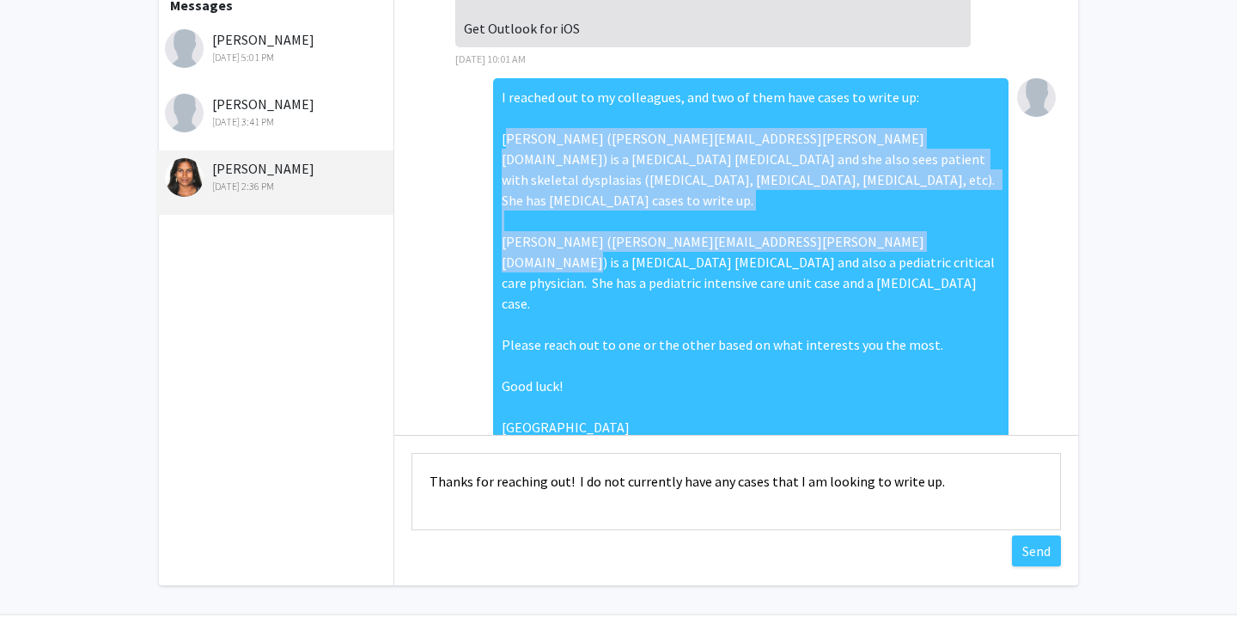
scroll to position [286, 0]
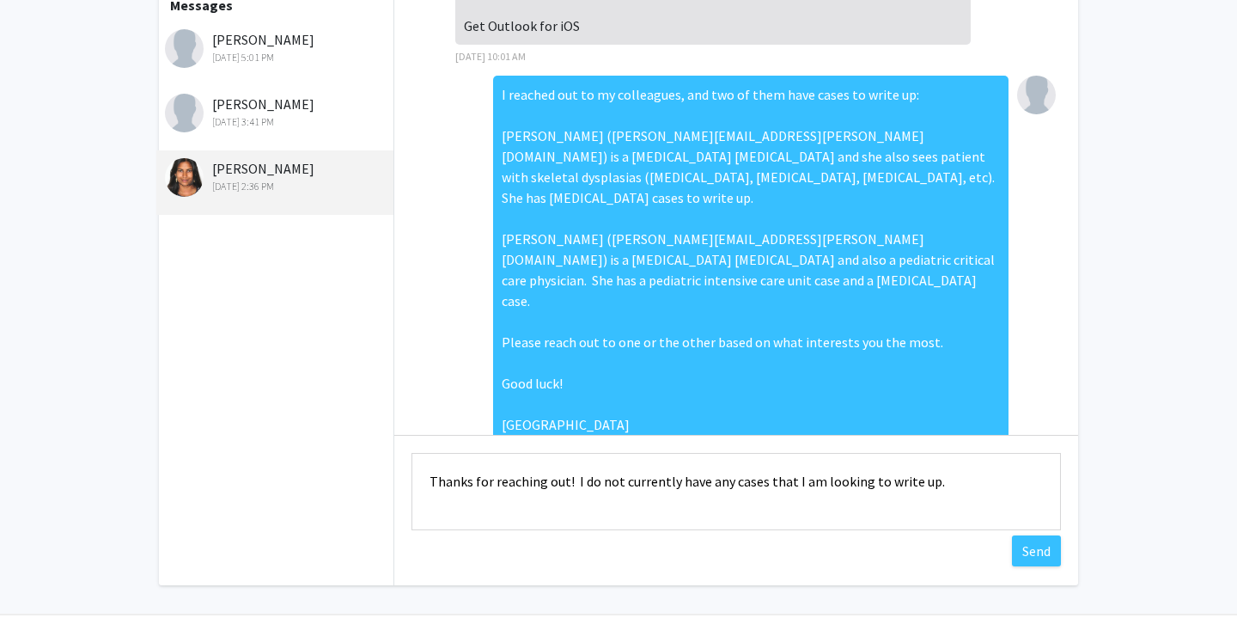
click at [530, 388] on div "I reached out to my colleagues, and two of them have cases to write up: [PERSON…" at bounding box center [751, 260] width 516 height 368
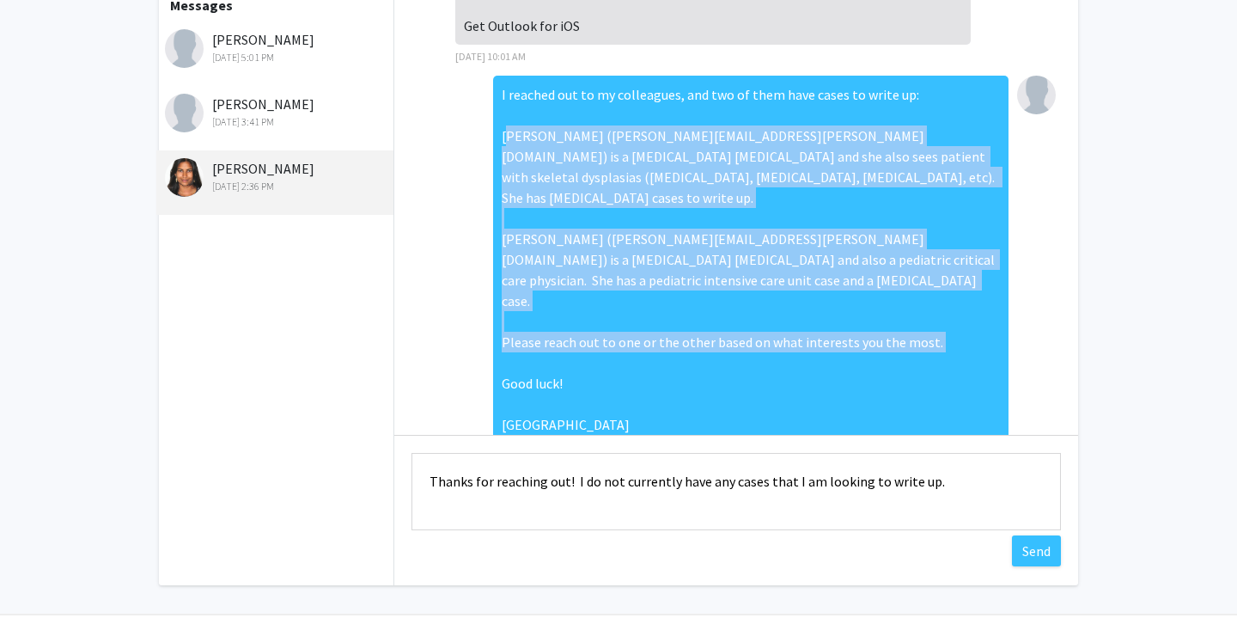
drag, startPoint x: 540, startPoint y: 388, endPoint x: 503, endPoint y: 137, distance: 254.4
click at [503, 137] on div "I reached out to my colleagues, and two of them have cases to write up: [PERSON…" at bounding box center [751, 260] width 516 height 368
copy div "[PERSON_NAME] ([PERSON_NAME][EMAIL_ADDRESS][PERSON_NAME][DOMAIN_NAME]) is a [ME…"
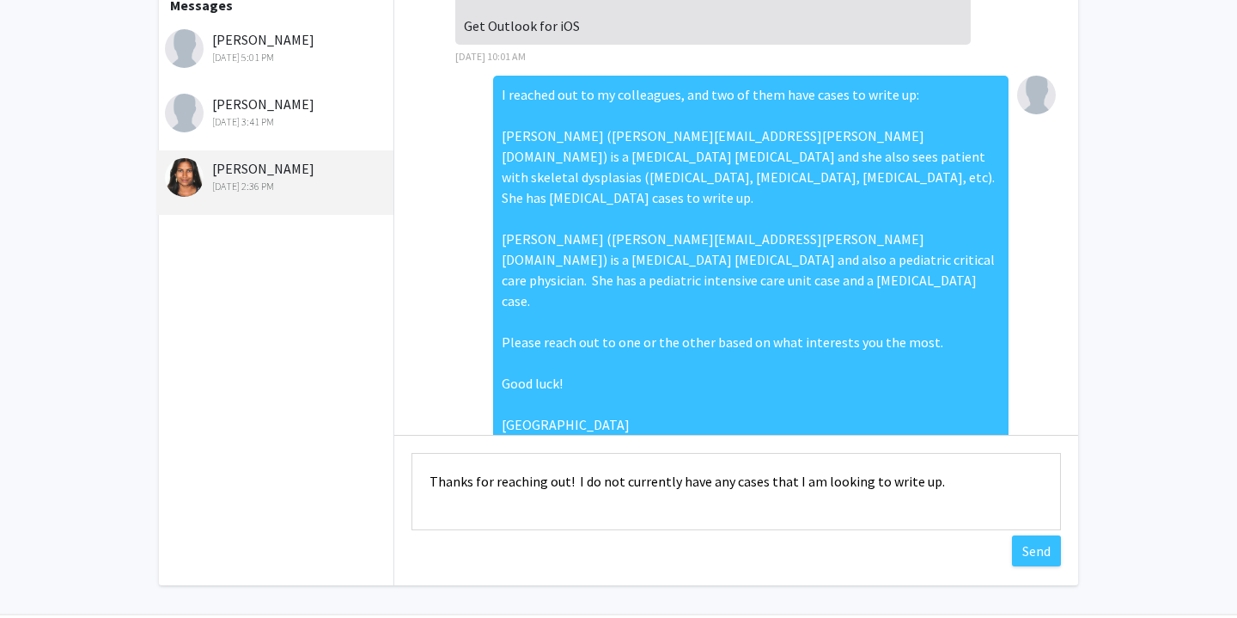
click at [942, 484] on textarea "Thanks for reaching out! I do not currently have any cases that I am looking to…" at bounding box center [737, 491] width 650 height 77
paste textarea "[PERSON_NAME] ([PERSON_NAME][EMAIL_ADDRESS][PERSON_NAME][DOMAIN_NAME]) is a [ME…"
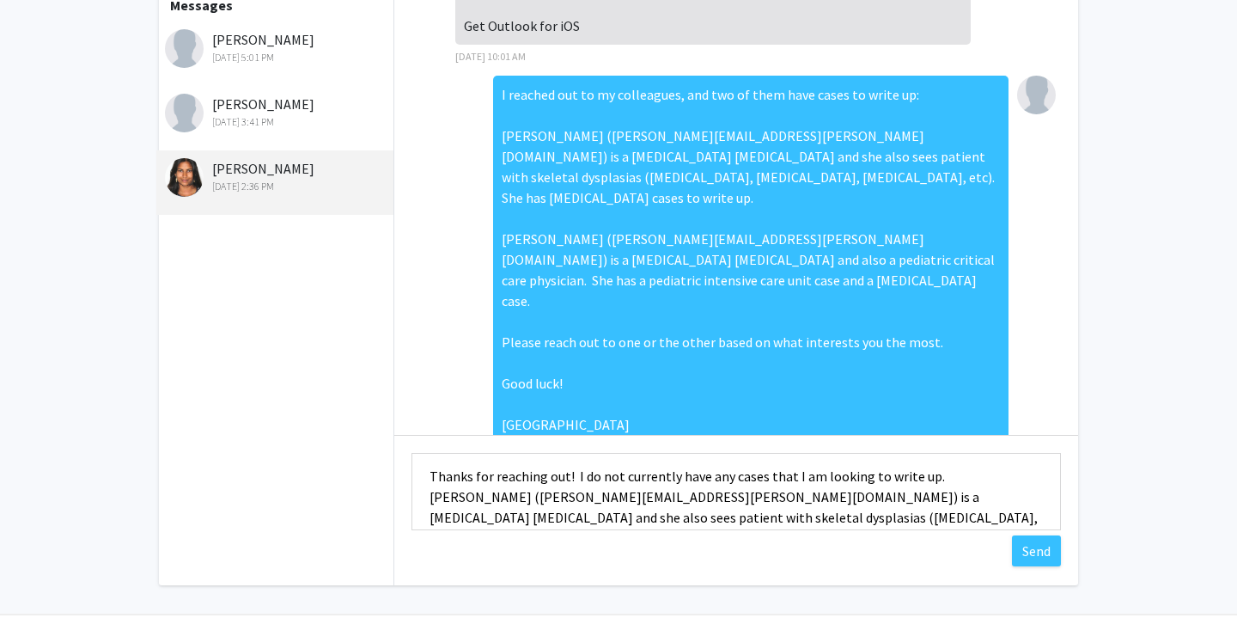
scroll to position [0, 0]
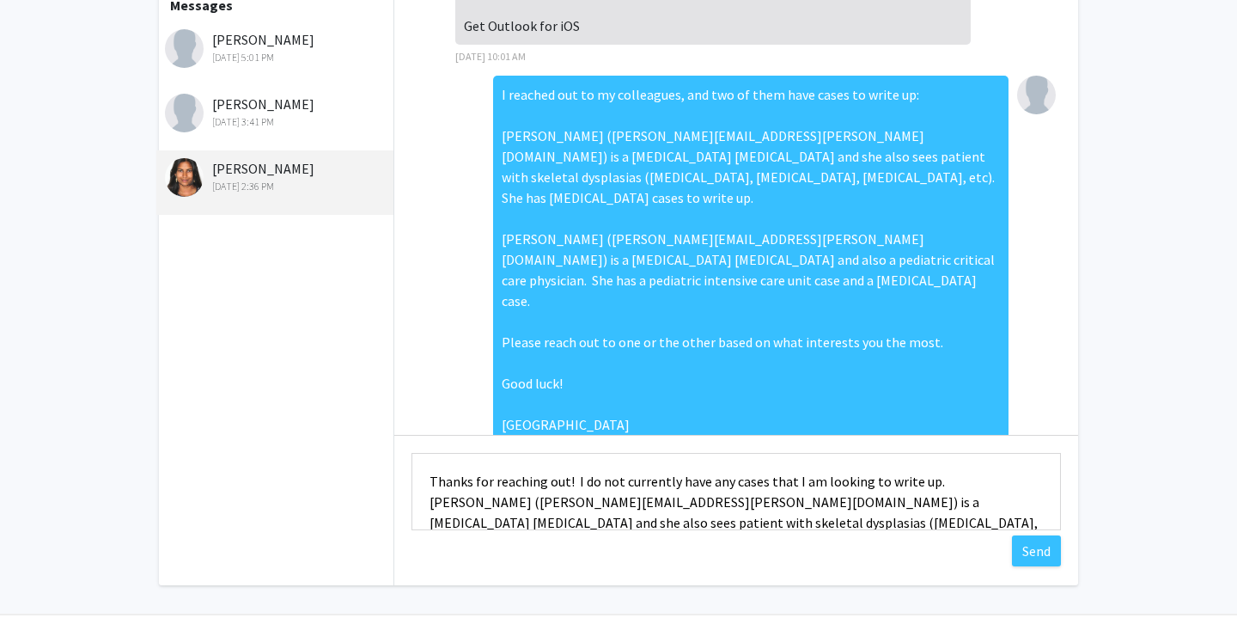
click at [934, 482] on textarea "Thanks for reaching out! I do not currently have any cases that I am looking to…" at bounding box center [737, 491] width 650 height 77
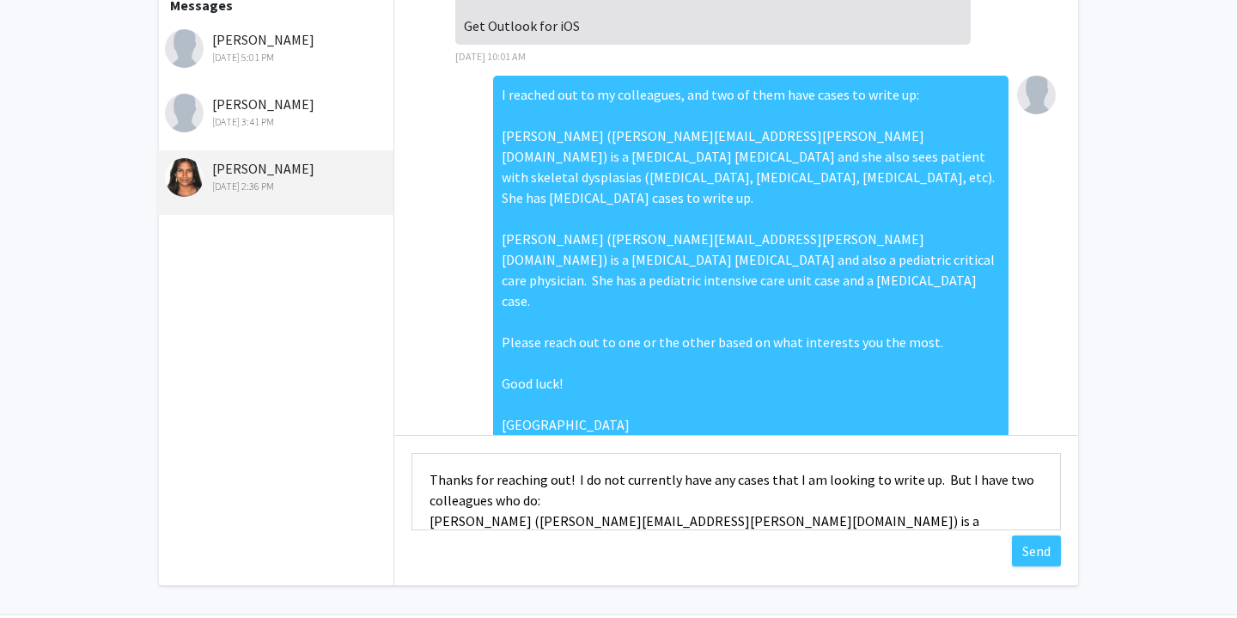
type textarea "Thanks for reaching out! I do not currently have any cases that I am looking to…"
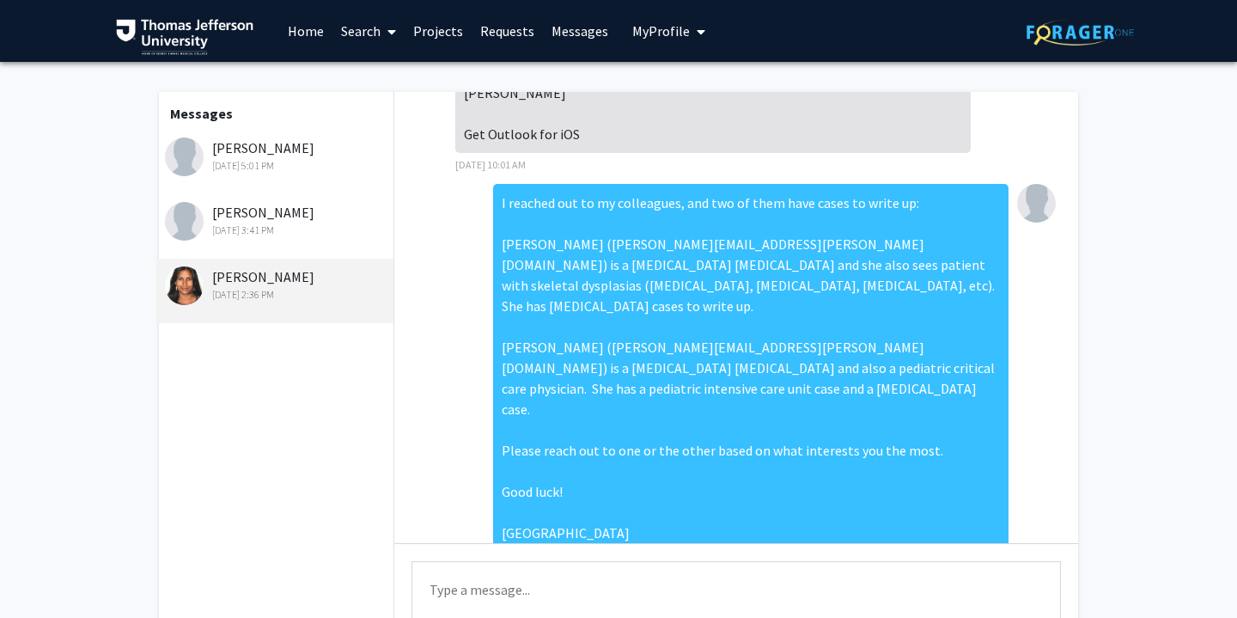
click at [578, 29] on link "Messages" at bounding box center [580, 31] width 74 height 60
click at [452, 31] on link "Projects" at bounding box center [438, 31] width 67 height 60
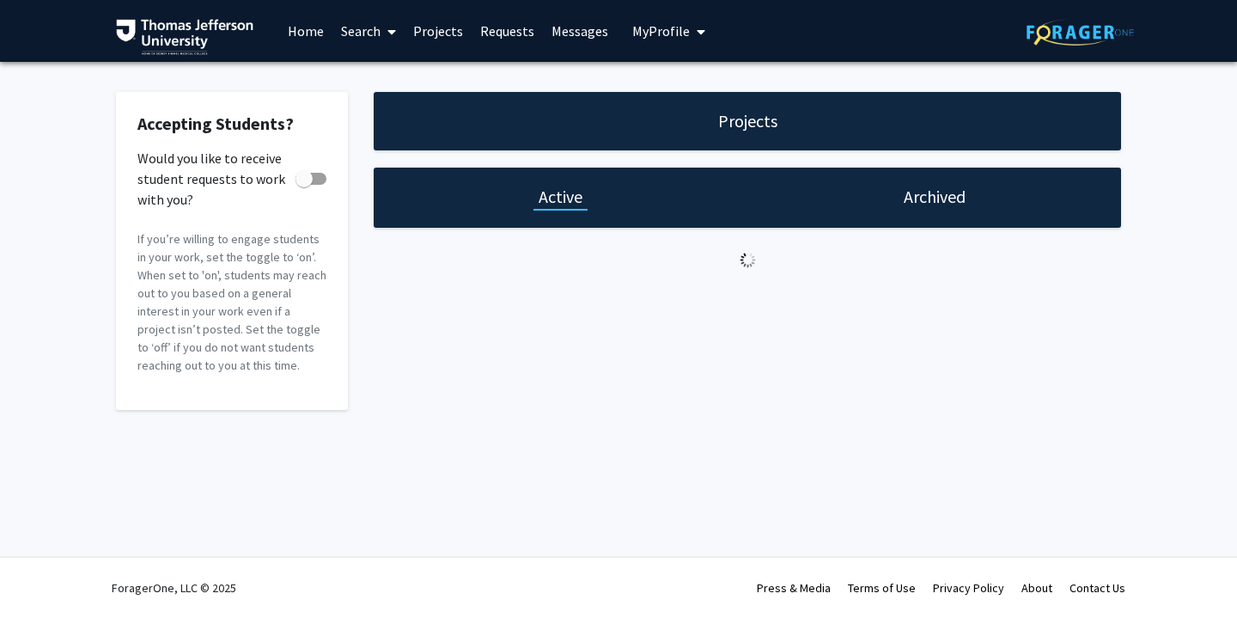
checkbox input "true"
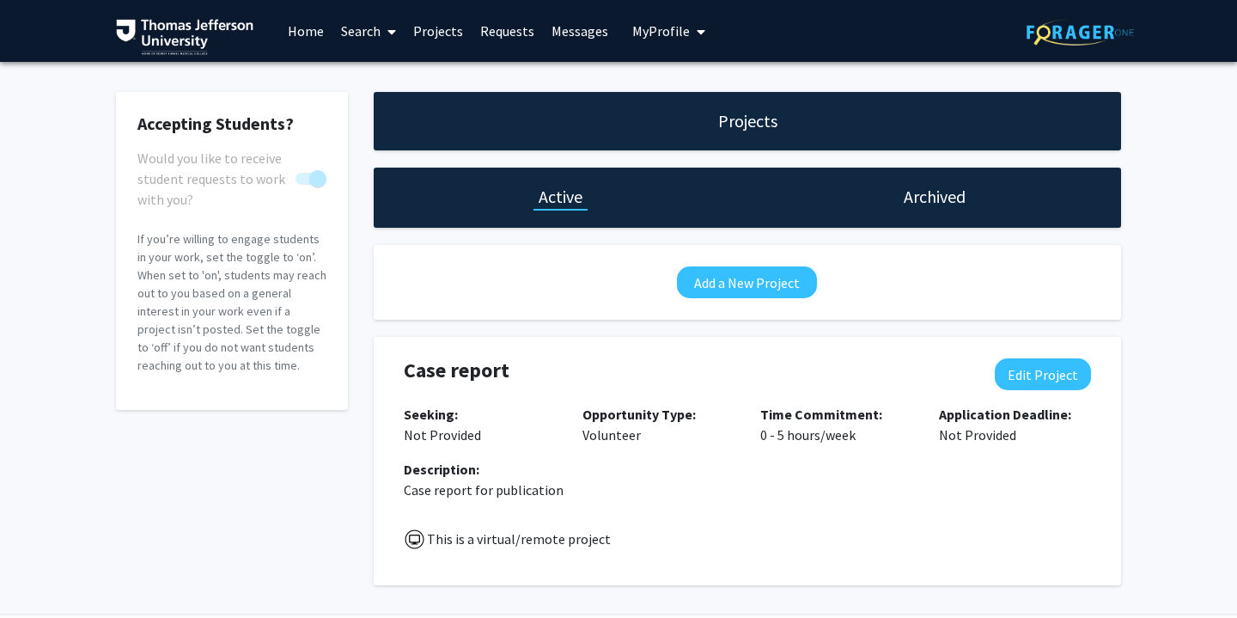
click at [503, 34] on link "Requests" at bounding box center [507, 31] width 71 height 60
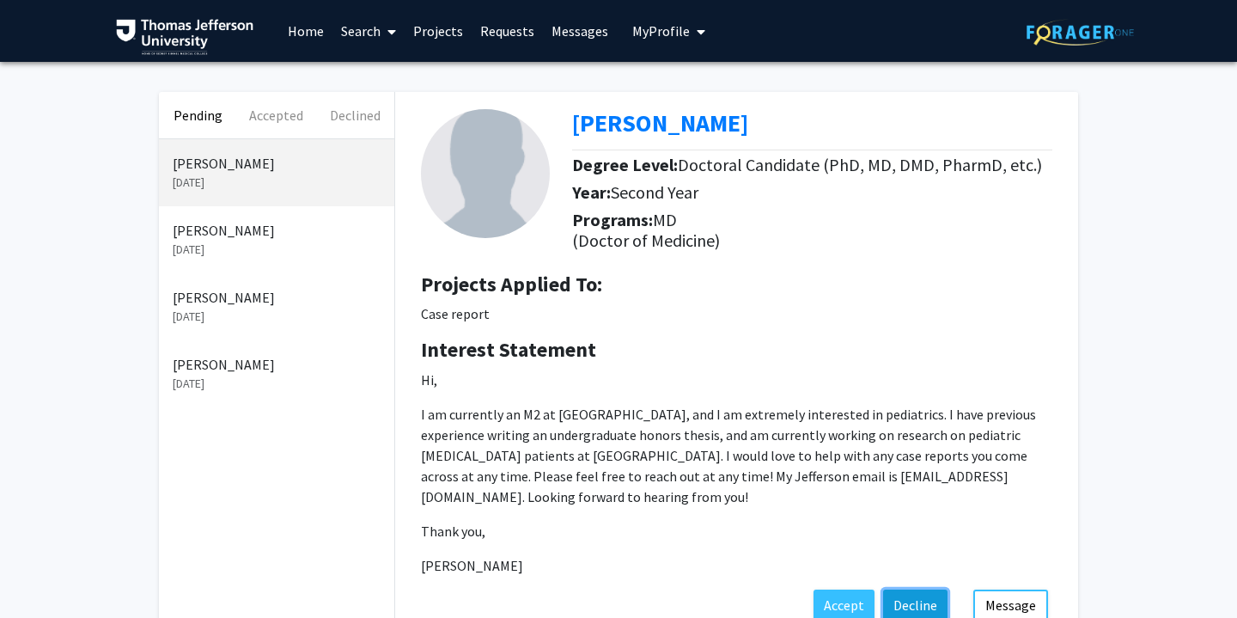
click at [922, 601] on button "Decline" at bounding box center [915, 604] width 64 height 31
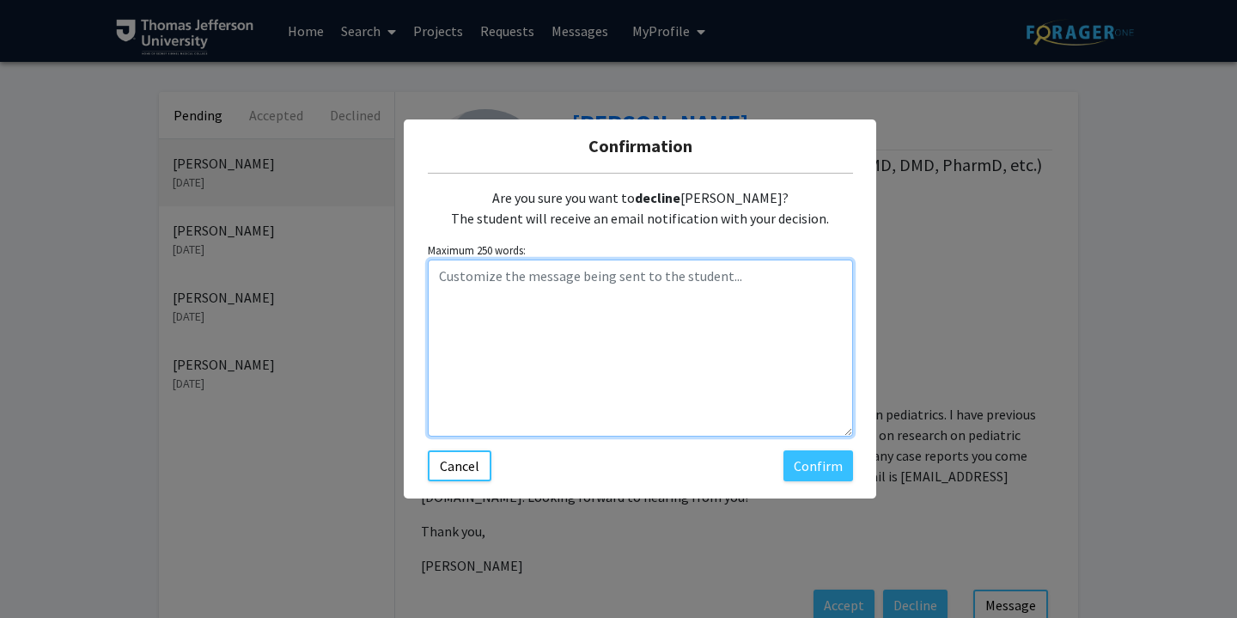
click at [686, 340] on textarea "Customize the message being sent to the student..." at bounding box center [640, 347] width 425 height 177
paste textarea "Thanks for reaching out! I do not currently have any cases that I am looking to…"
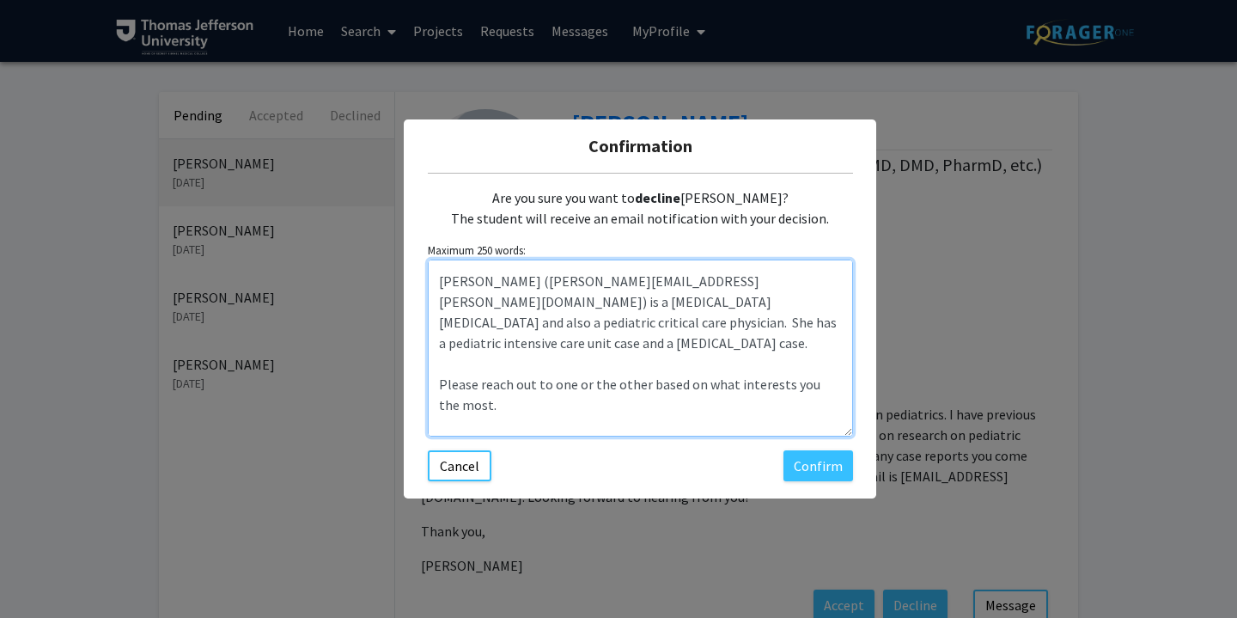
scroll to position [247, 0]
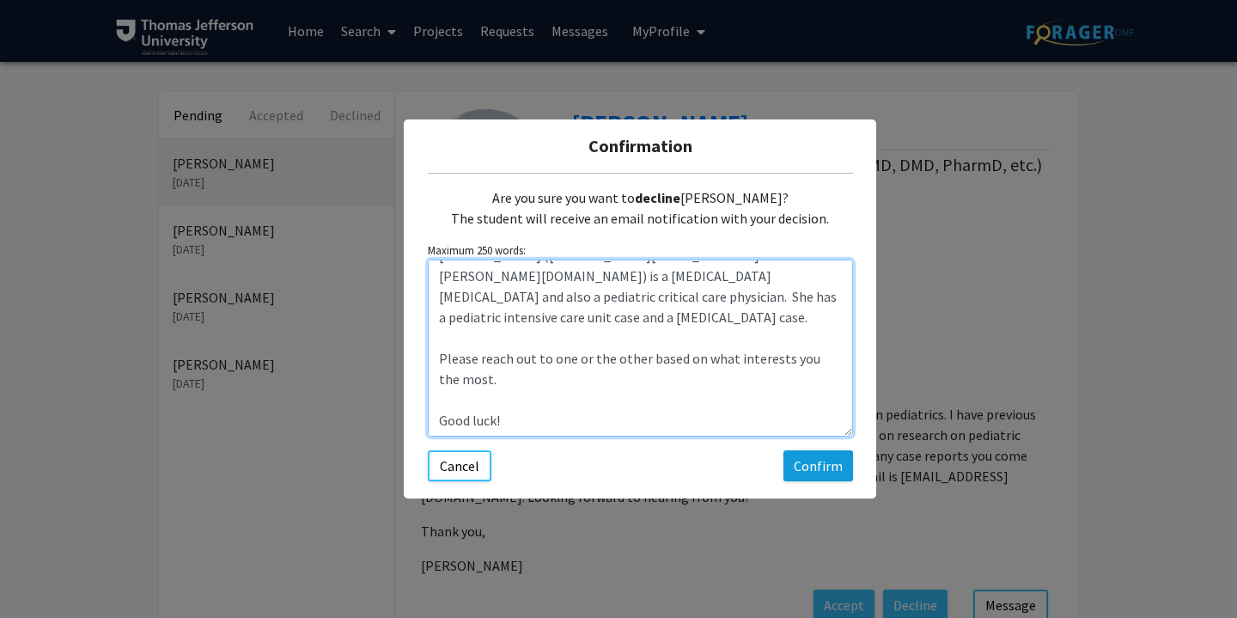
type textarea "Deeba - Thanks for reaching out! I do not currently have any cases that I am lo…"
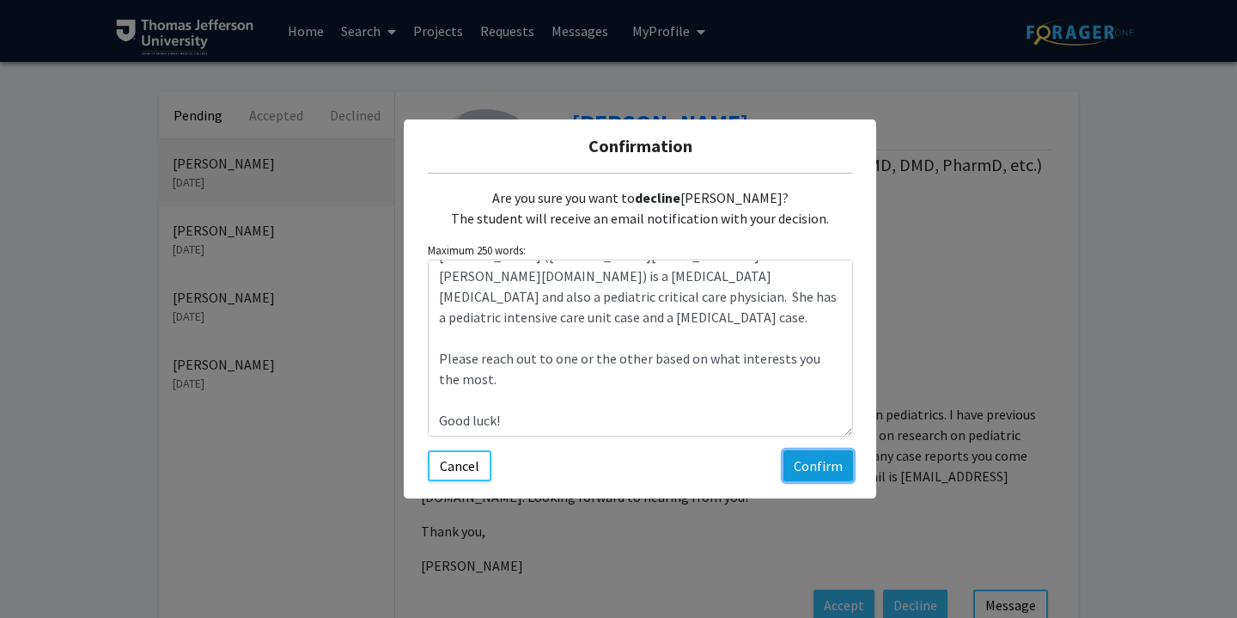
click at [824, 461] on button "Confirm" at bounding box center [819, 465] width 70 height 31
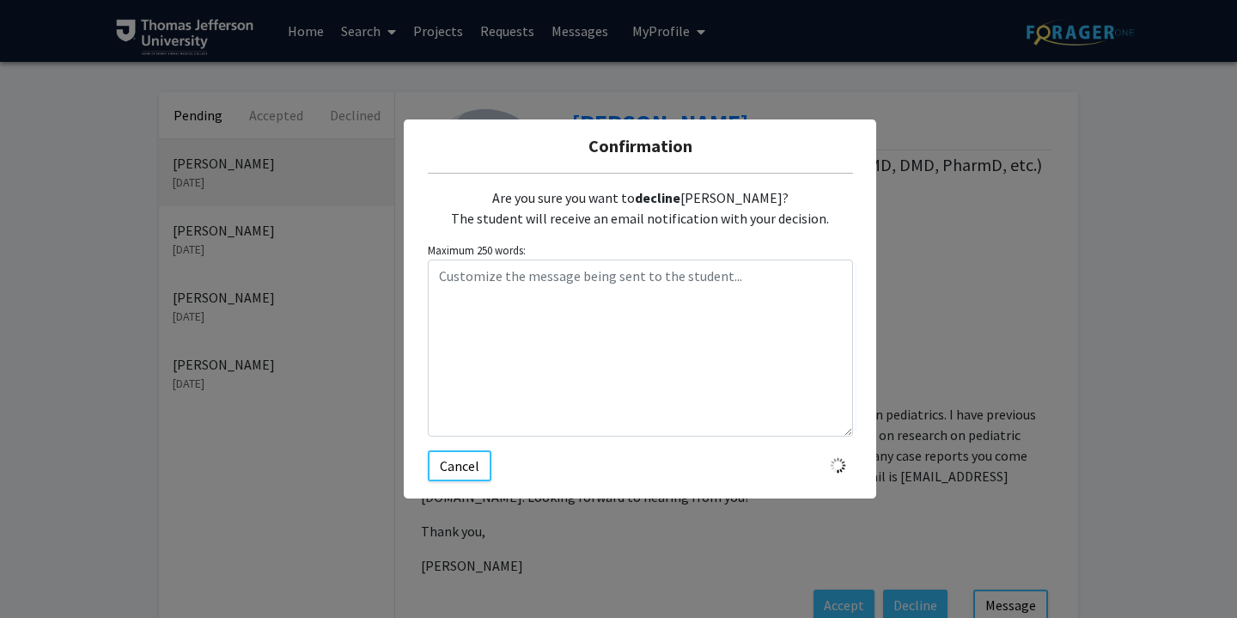
scroll to position [0, 0]
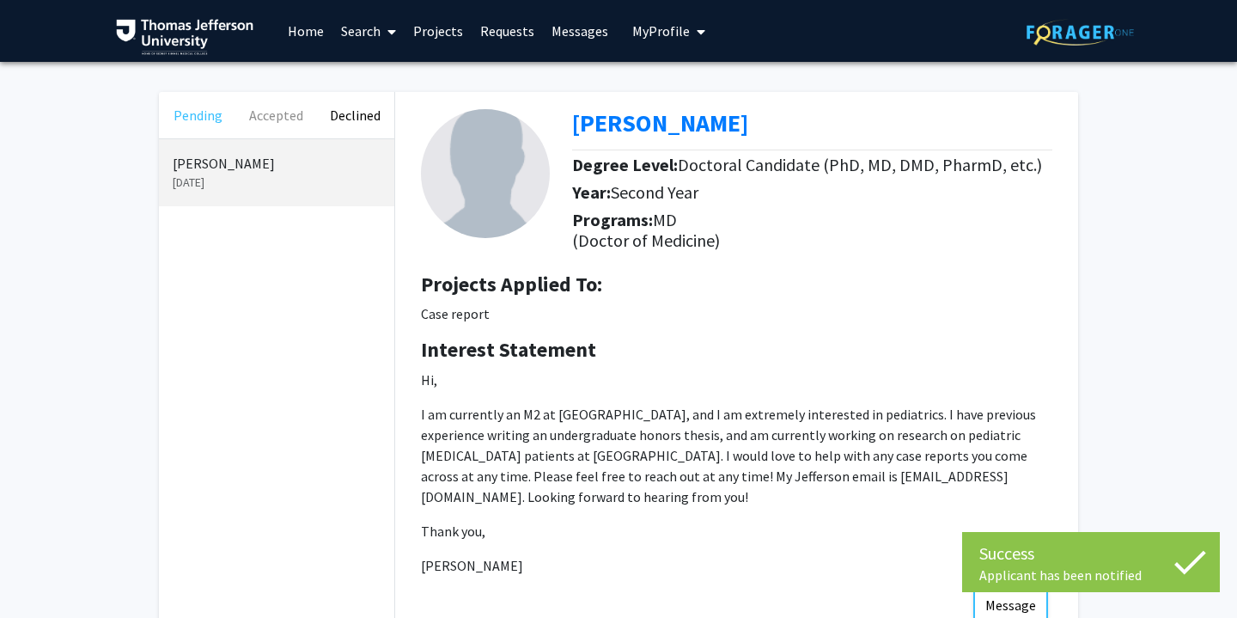
click at [198, 113] on button "Pending" at bounding box center [198, 115] width 78 height 46
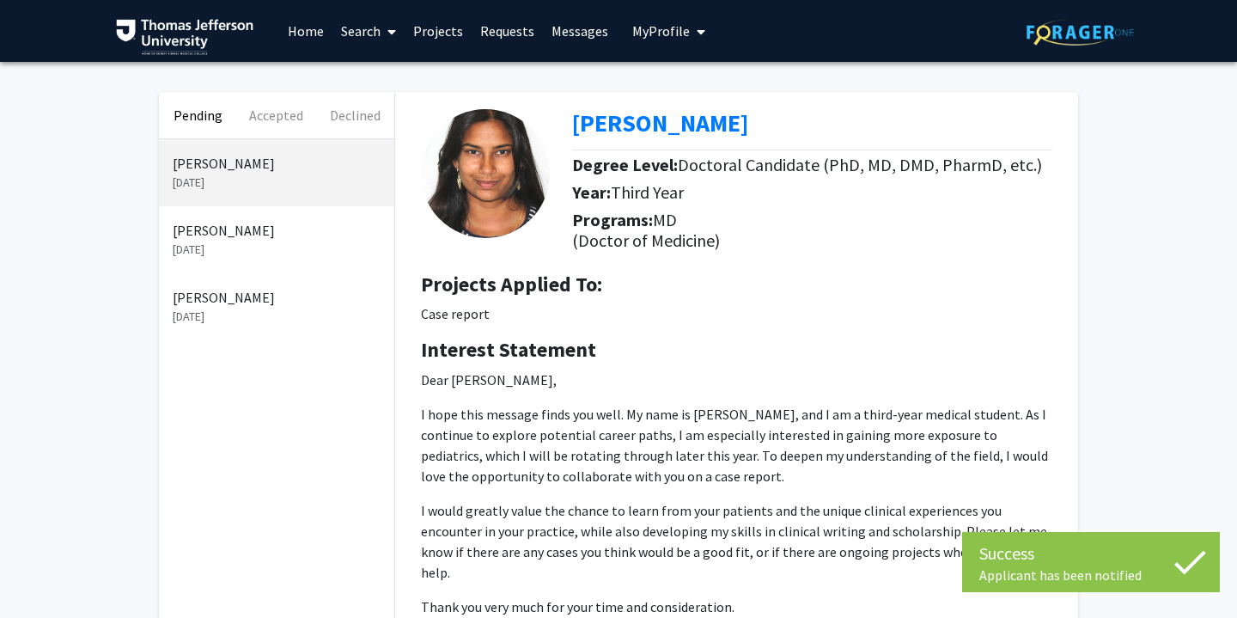
scroll to position [195, 0]
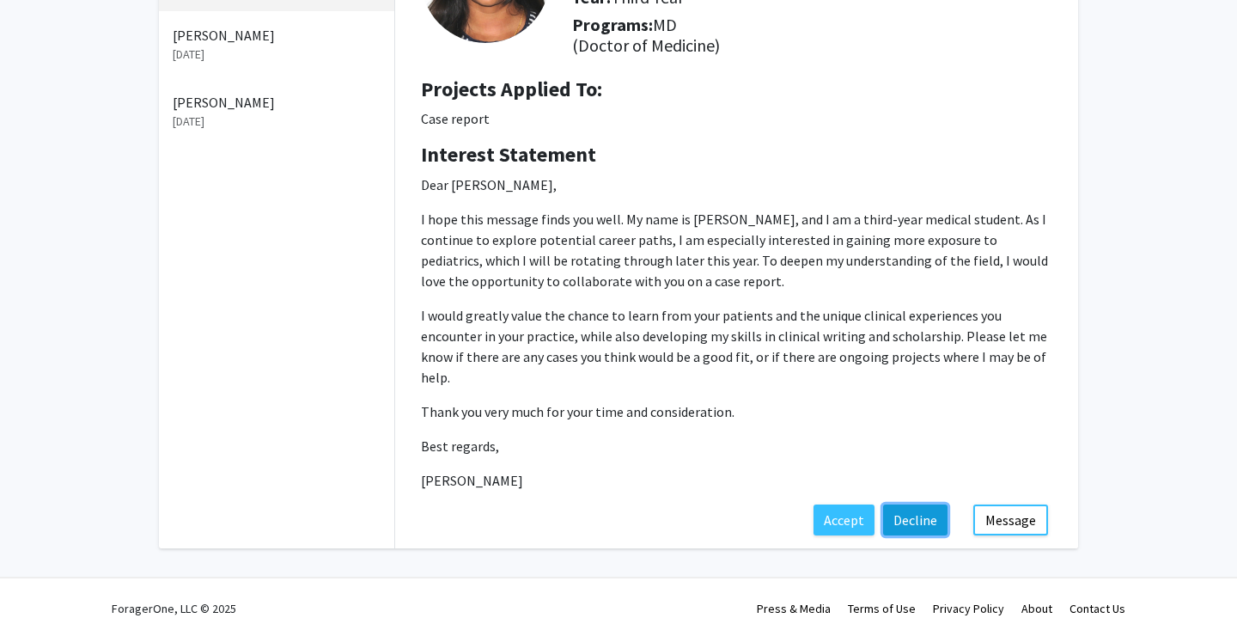
click at [914, 504] on button "Decline" at bounding box center [915, 519] width 64 height 31
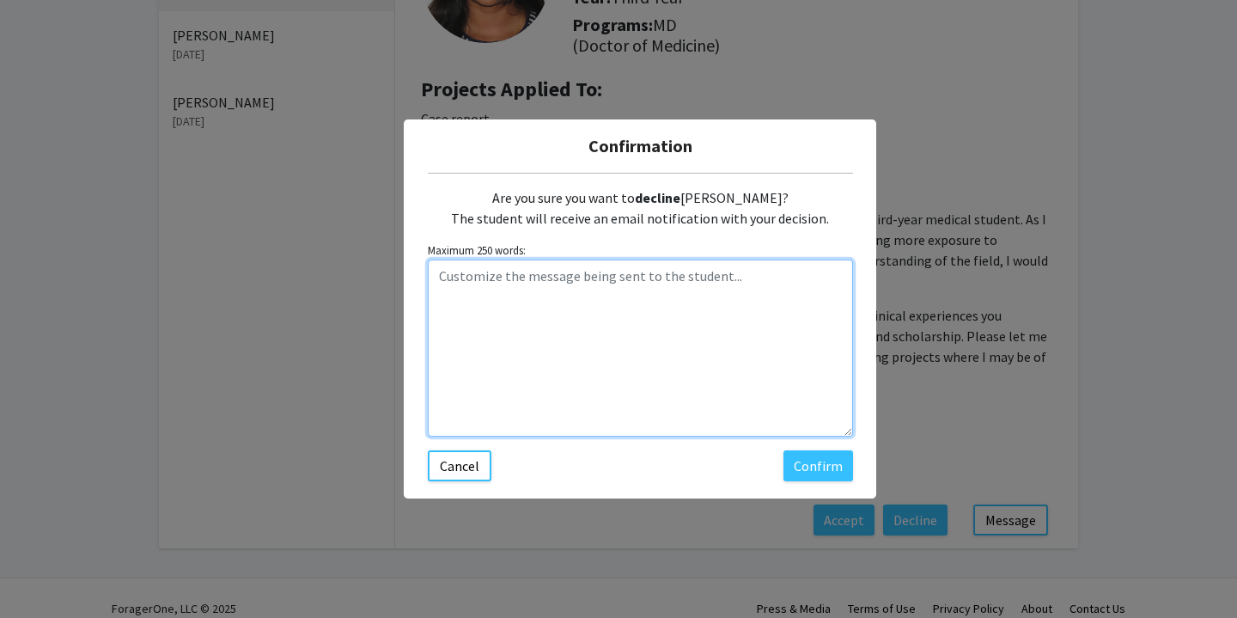
click at [650, 357] on textarea "Customize the message being sent to the student..." at bounding box center [640, 347] width 425 height 177
type textarea "I hope you were able to get"
drag, startPoint x: 615, startPoint y: 279, endPoint x: 406, endPoint y: 269, distance: 209.0
click at [406, 269] on div "Confirmation Are you sure you want to decline [PERSON_NAME]? The student will r…" at bounding box center [640, 308] width 473 height 378
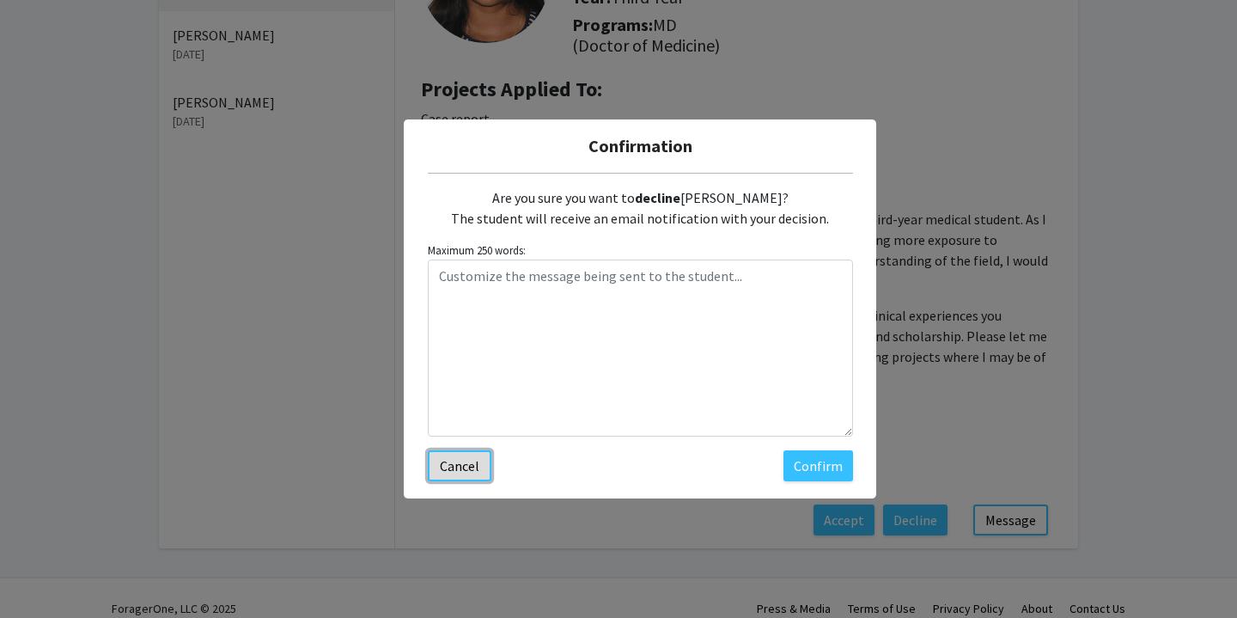
click at [482, 464] on button "Cancel" at bounding box center [460, 465] width 64 height 31
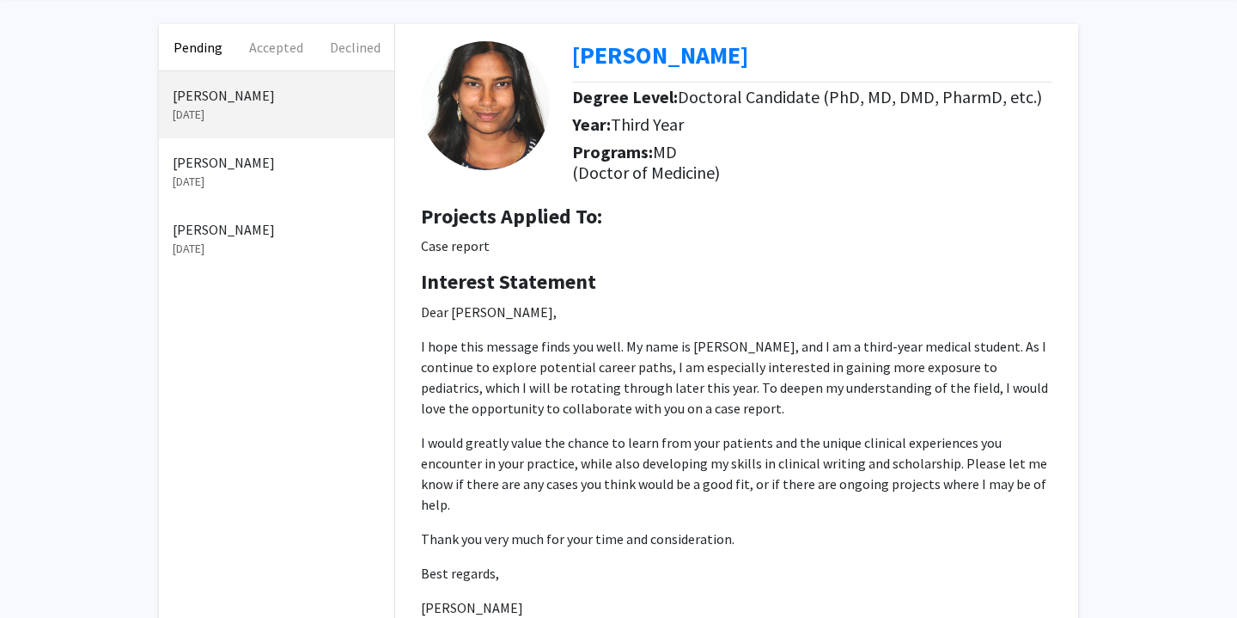
scroll to position [0, 0]
